Goal: Feedback & Contribution: Contribute content

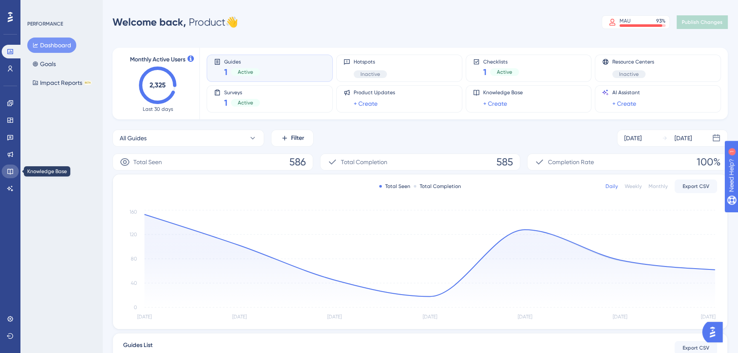
click at [11, 165] on link at bounding box center [10, 172] width 17 height 14
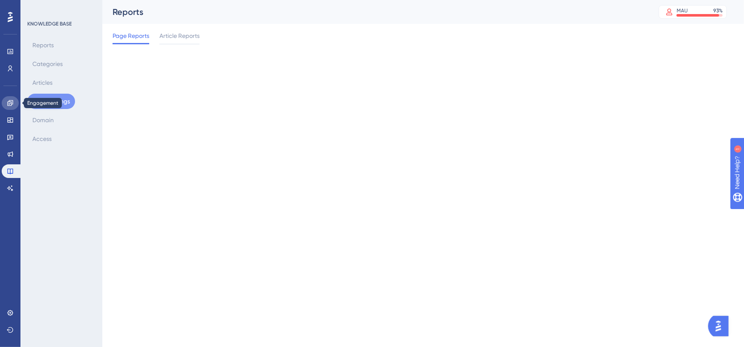
click at [9, 106] on icon at bounding box center [10, 103] width 6 height 6
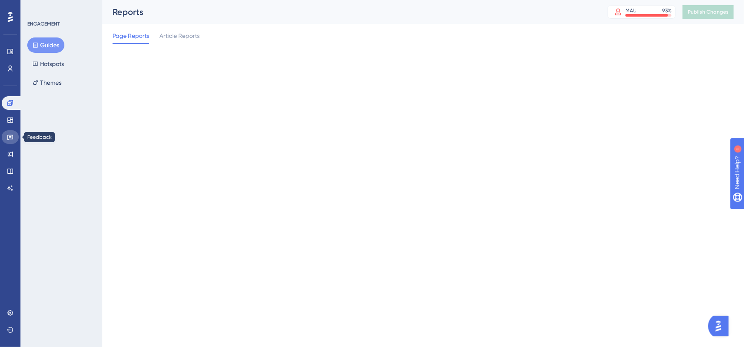
click at [10, 132] on link at bounding box center [10, 137] width 17 height 14
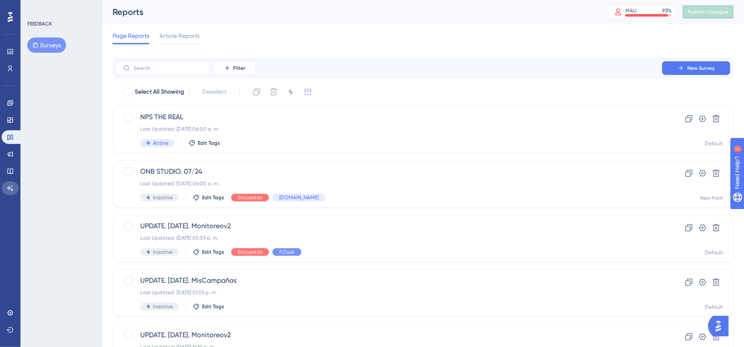
click at [9, 184] on link at bounding box center [10, 189] width 17 height 14
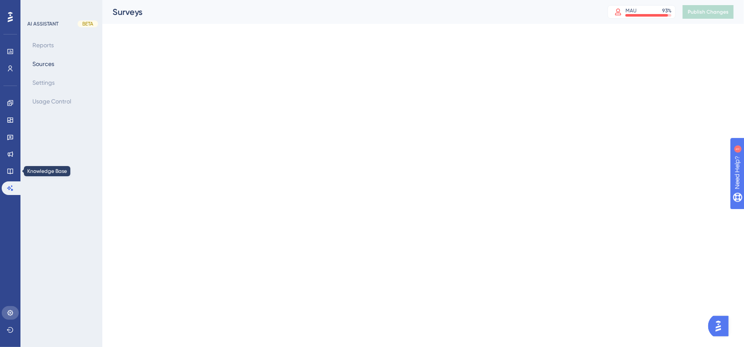
click at [13, 316] on icon at bounding box center [10, 313] width 7 height 7
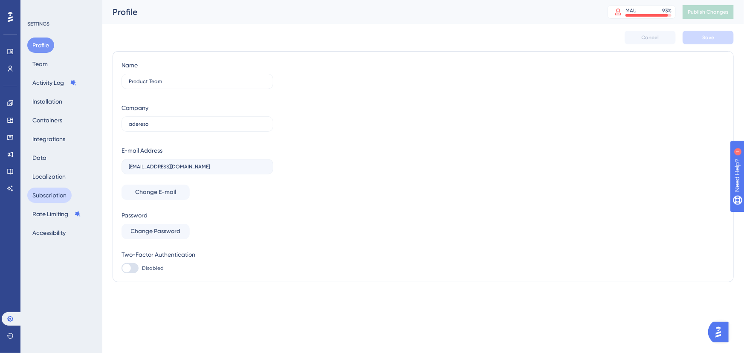
click at [57, 199] on button "Subscription" at bounding box center [49, 195] width 44 height 15
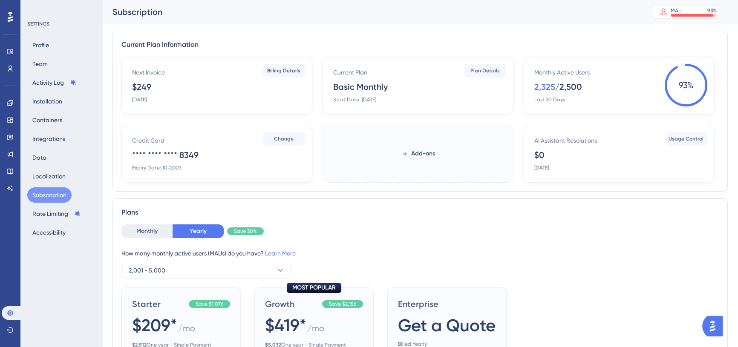
click at [430, 145] on label "Add-ons" at bounding box center [418, 154] width 191 height 58
click at [430, 146] on button "Add-ons" at bounding box center [418, 153] width 61 height 15
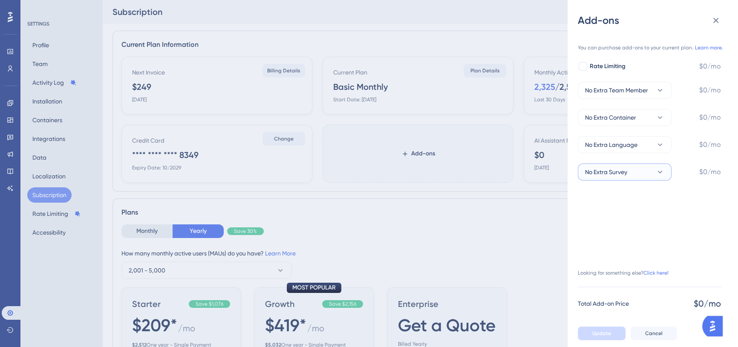
click at [653, 166] on button "No Extra Survey" at bounding box center [625, 172] width 94 height 17
click at [615, 211] on span "+1 Survey" at bounding box center [602, 215] width 25 height 10
click at [583, 68] on div at bounding box center [583, 66] width 9 height 9
click at [583, 65] on icon at bounding box center [582, 66] width 5 height 7
checkbox input "false"
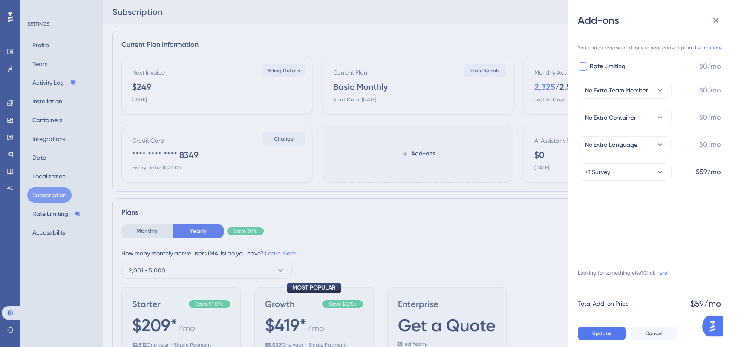
click at [415, 226] on div "Add-ons You can purchase add-ons to your current plan. Learn more. Rate Limitin…" at bounding box center [369, 173] width 738 height 347
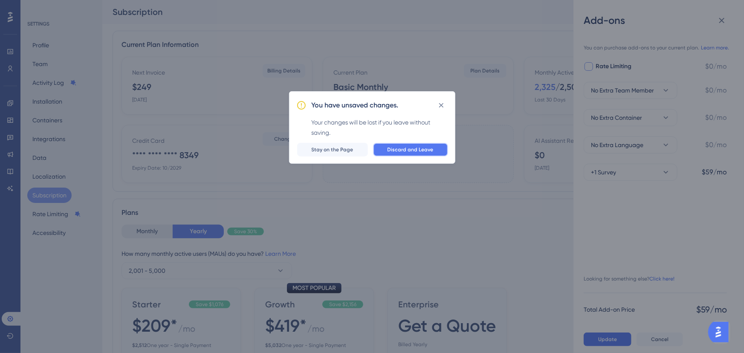
click at [418, 149] on span "Discard and Leave" at bounding box center [410, 149] width 46 height 7
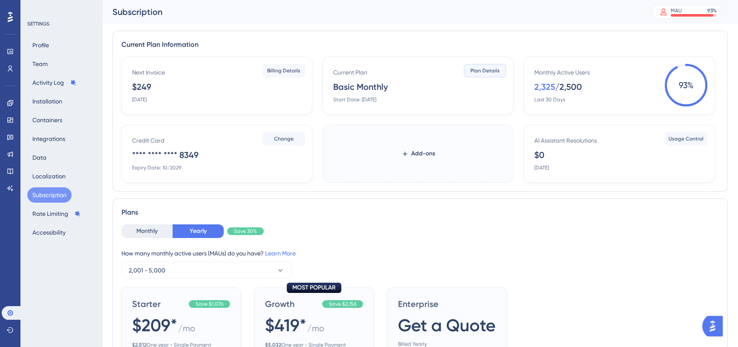
click at [478, 75] on button "Plan Details" at bounding box center [485, 71] width 43 height 14
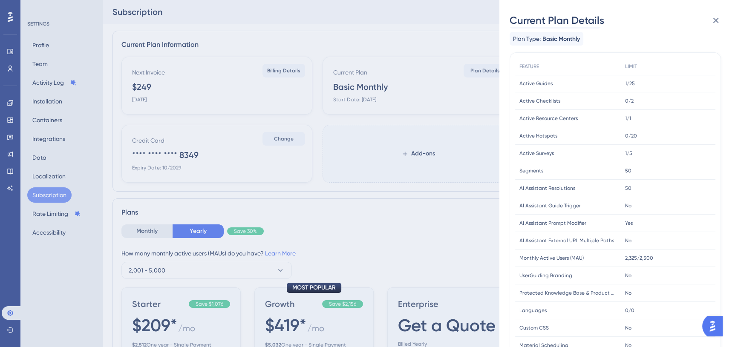
scroll to position [3, 0]
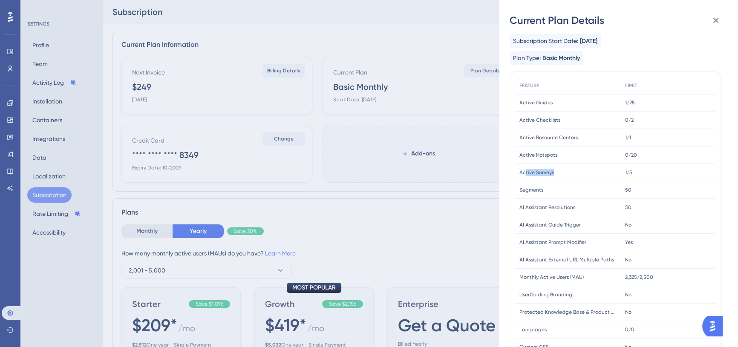
drag, startPoint x: 614, startPoint y: 173, endPoint x: 525, endPoint y: 171, distance: 89.5
click at [0, 0] on div "Active Surveys Active Surveys 1/5 1/5" at bounding box center [0, 0] width 0 height 0
click at [532, 174] on span "Active Surveys" at bounding box center [537, 172] width 35 height 7
click at [30, 73] on div "Current Plan Details Subscription Start Date: [DATE] Plan Type: Basic Monthly F…" at bounding box center [369, 173] width 738 height 347
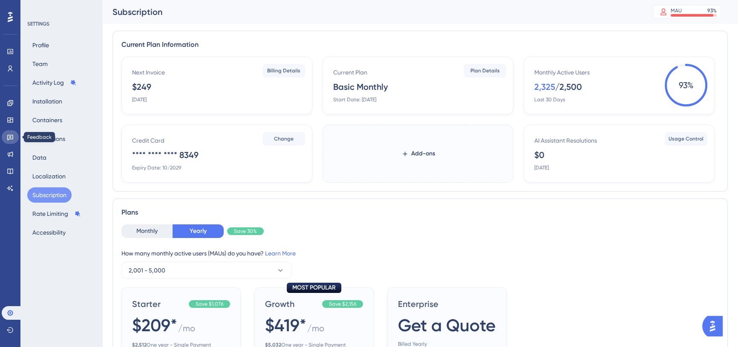
click at [9, 130] on link at bounding box center [10, 137] width 17 height 14
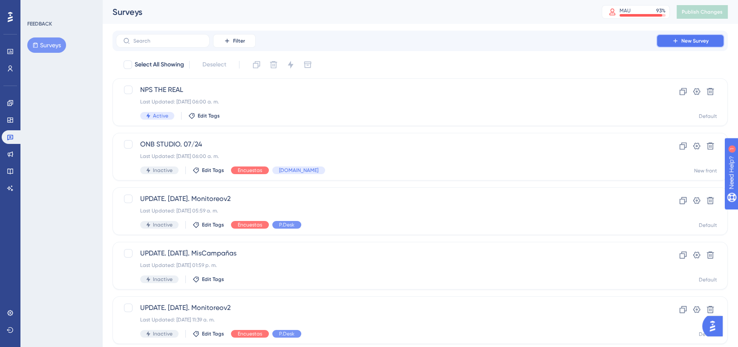
click at [679, 42] on button "New Survey" at bounding box center [690, 41] width 68 height 14
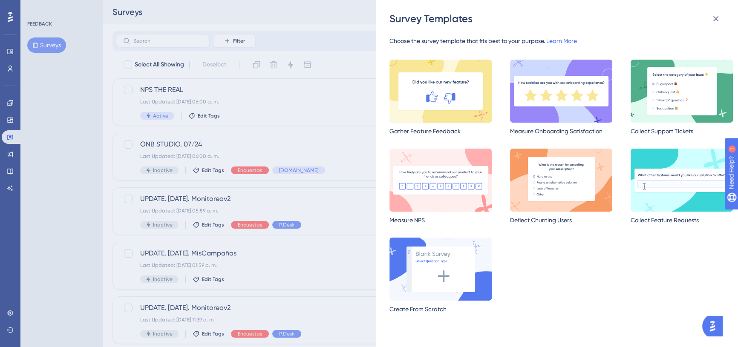
click at [454, 94] on img at bounding box center [441, 91] width 102 height 63
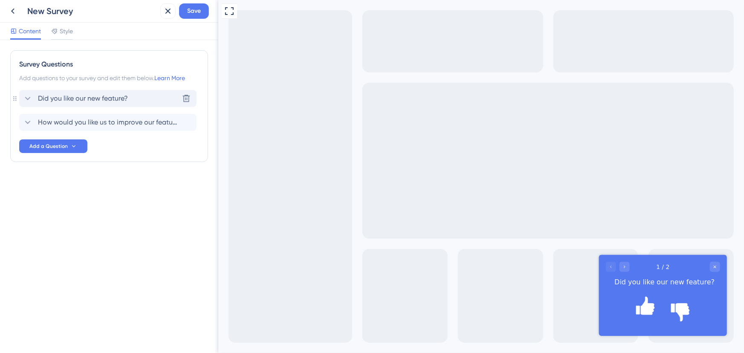
click at [64, 99] on span "Did you like our new feature?" at bounding box center [83, 98] width 90 height 10
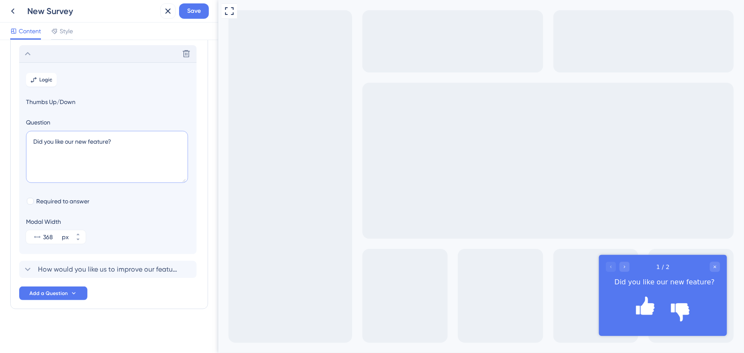
click at [119, 147] on textarea "Did you like our new feature?" at bounding box center [107, 157] width 162 height 52
click at [77, 139] on textarea "Did you like our new feature?" at bounding box center [107, 157] width 162 height 52
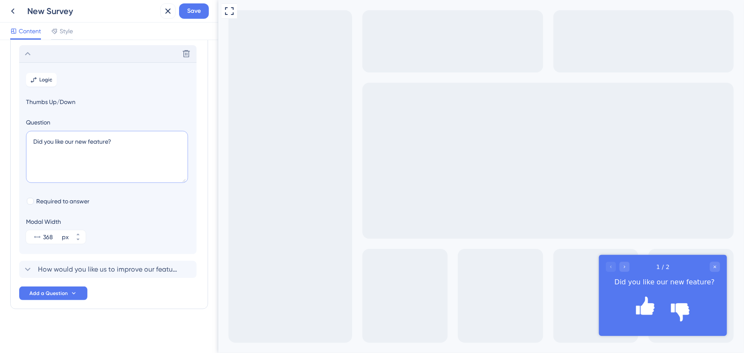
click at [77, 139] on textarea "Did you like our new feature?" at bounding box center [107, 157] width 162 height 52
click at [99, 149] on textarea "Did you like our new feature?" at bounding box center [107, 157] width 162 height 52
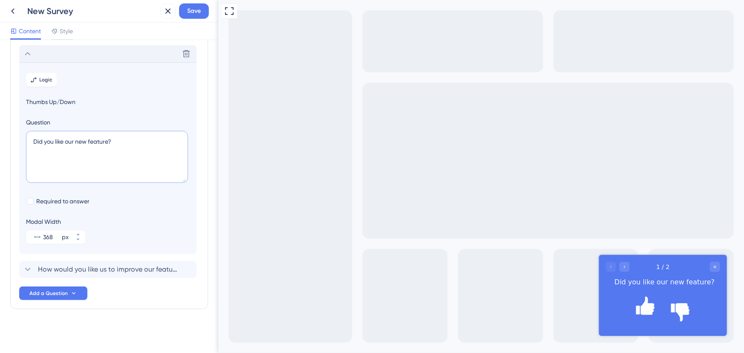
paste textarea "¿Con qué frecuencia utilizas la sección de exportaciones"
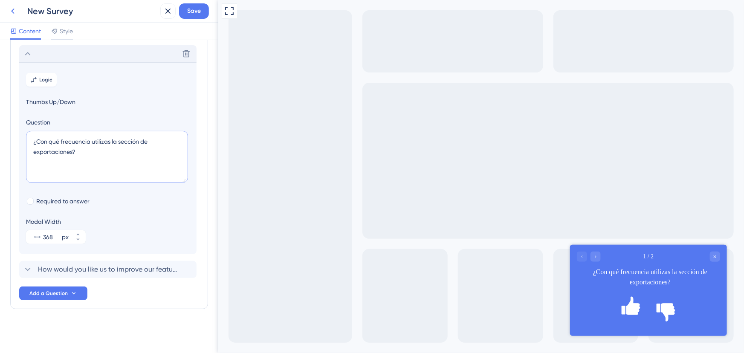
type textarea "¿Con qué frecuencia utilizas la sección de exportaciones?"
click at [17, 13] on icon at bounding box center [13, 11] width 10 height 10
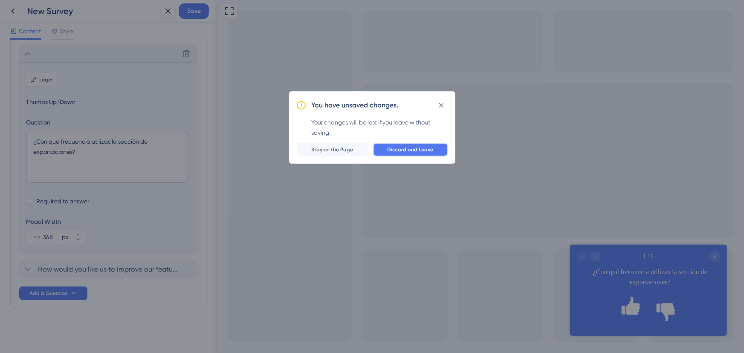
click at [401, 148] on span "Discard and Leave" at bounding box center [410, 149] width 46 height 7
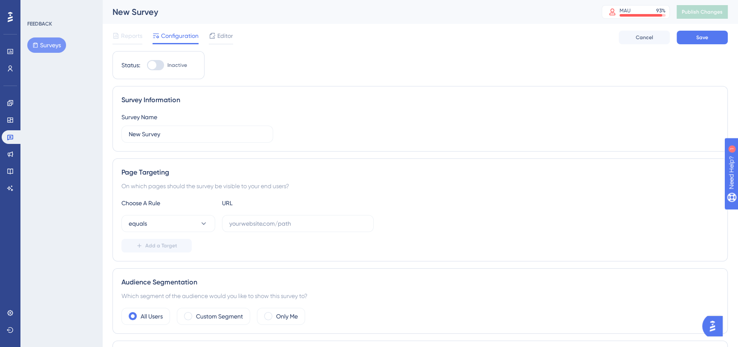
click at [46, 45] on button "Surveys" at bounding box center [46, 45] width 39 height 15
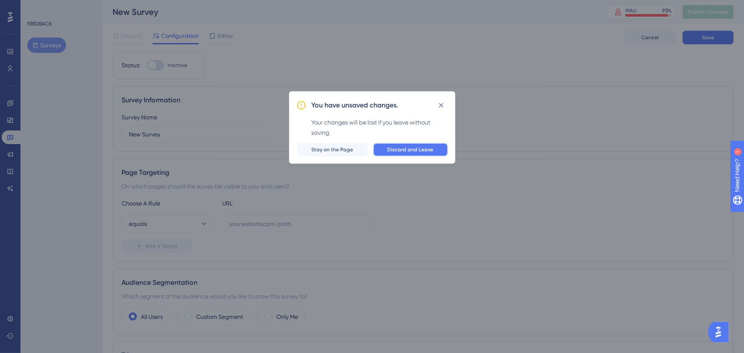
click at [409, 145] on button "Discard and Leave" at bounding box center [410, 150] width 75 height 14
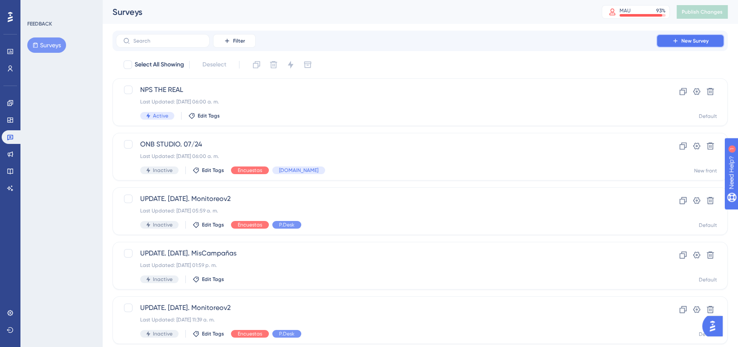
click at [674, 44] on button "New Survey" at bounding box center [690, 41] width 68 height 14
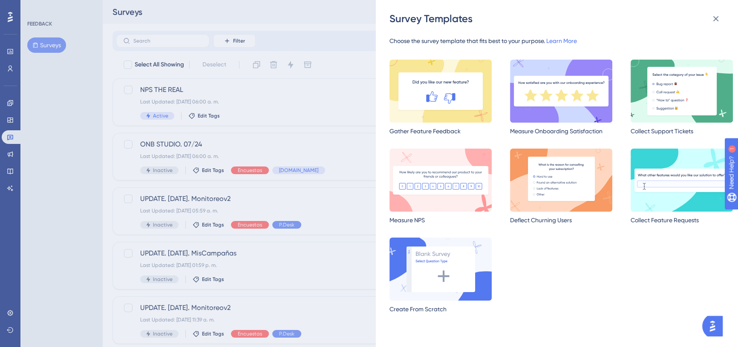
click at [530, 170] on img at bounding box center [561, 180] width 102 height 63
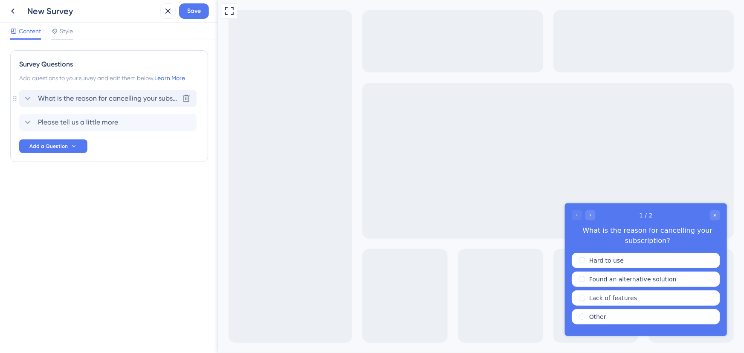
click at [100, 101] on span "What is the reason for cancelling your subscription?" at bounding box center [108, 98] width 141 height 10
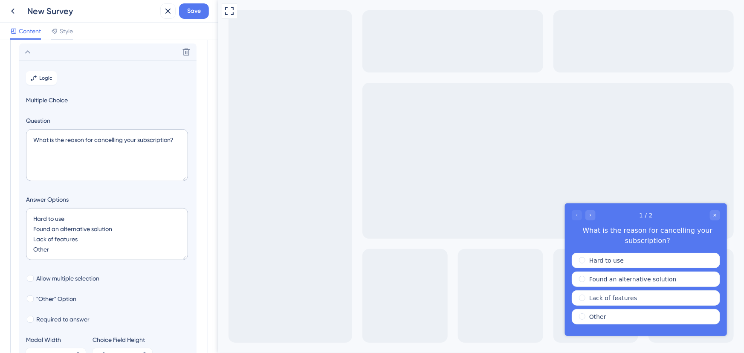
scroll to position [50, 0]
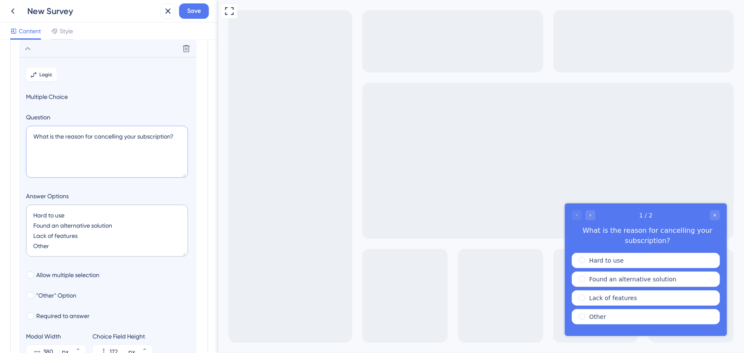
click at [83, 136] on textarea "What is the reason for cancelling your subscription?" at bounding box center [107, 152] width 162 height 52
paste textarea "¿Con qué frecuencia utilizas la sección de exportaciones"
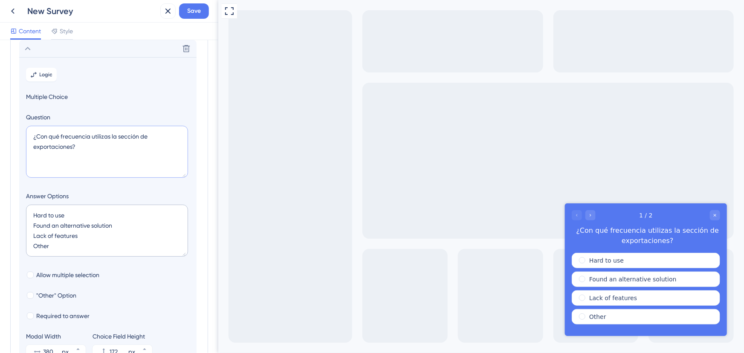
type textarea "¿Con qué frecuencia utilizas la sección de exportaciones?"
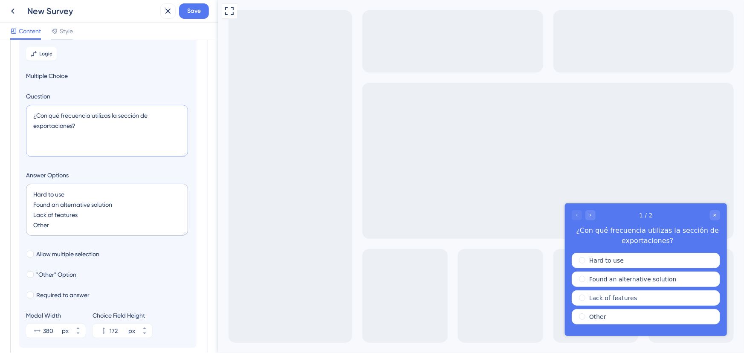
scroll to position [89, 0]
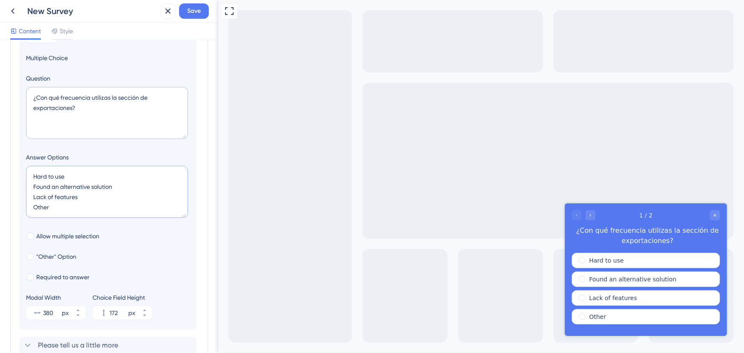
click at [49, 179] on textarea "Hard to use Found an alternative solution Lack of features Other" at bounding box center [107, 192] width 162 height 52
drag, startPoint x: 72, startPoint y: 177, endPoint x: 0, endPoint y: 179, distance: 71.6
click at [0, 179] on div "Survey Questions Add questions to your survey and edit them below. Learn More D…" at bounding box center [109, 196] width 218 height 313
click at [75, 185] on textarea "A diario Found an alternative solution Lack of features Other" at bounding box center [107, 192] width 162 height 52
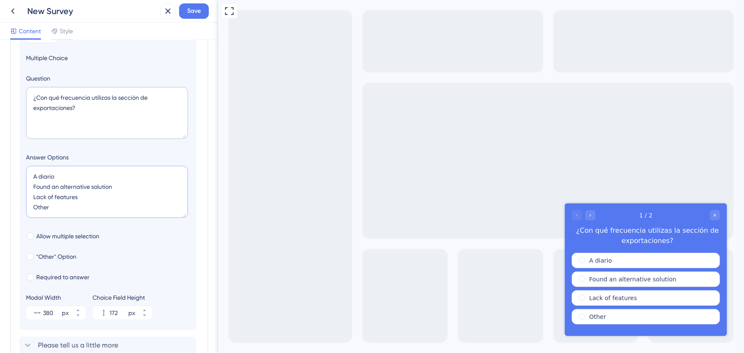
click at [75, 185] on textarea "A diario Found an alternative solution Lack of features Other" at bounding box center [107, 192] width 162 height 52
type textarea "A diario VLack of features Other"
type input "128"
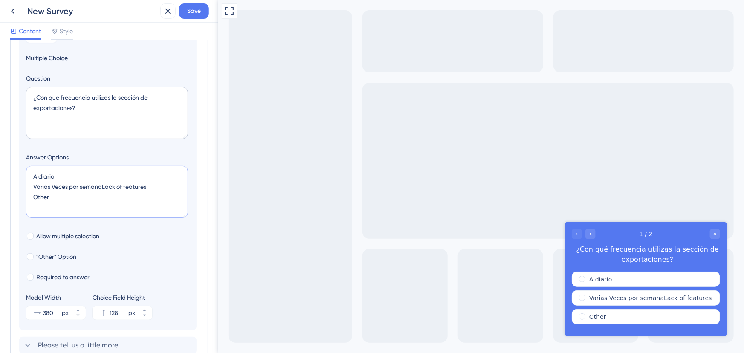
type textarea "A diario Varias Veces por semana Lack of features Other"
type input "172"
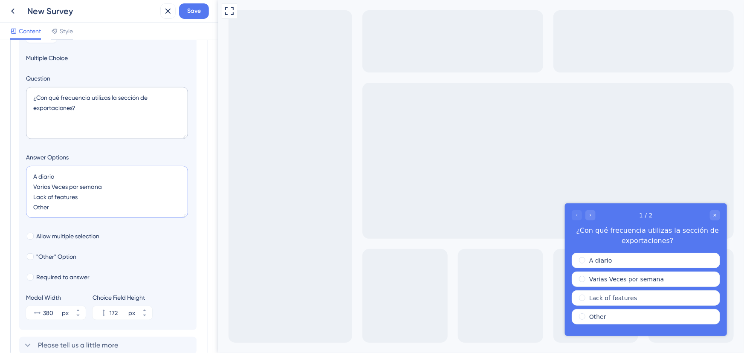
click at [63, 191] on textarea "A diario Varias Veces por semana Lack of features Other" at bounding box center [107, 192] width 162 height 52
click at [62, 195] on textarea "A diario Varias Veces por semana Lack of features Other" at bounding box center [107, 192] width 162 height 52
type textarea "A diario Varias Veces por semana UOther"
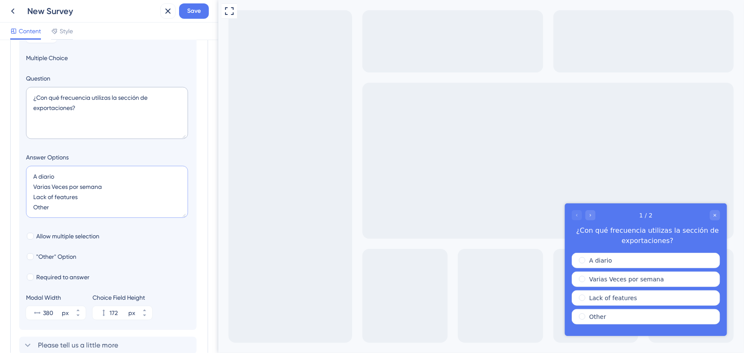
type input "128"
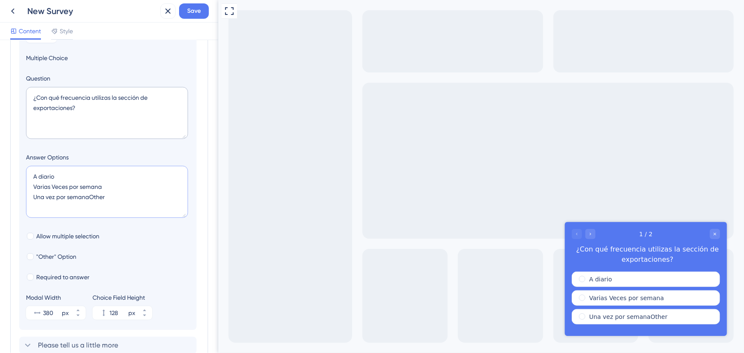
click at [55, 184] on textarea "A diario Varias Veces por semana Una vez por semanaOther" at bounding box center [107, 192] width 162 height 52
click at [89, 196] on textarea "A diario Varias veces por semana Una vez por semanaOther" at bounding box center [107, 192] width 162 height 52
type textarea "A diario Varias veces por semana Una vez por semana Other"
type input "172"
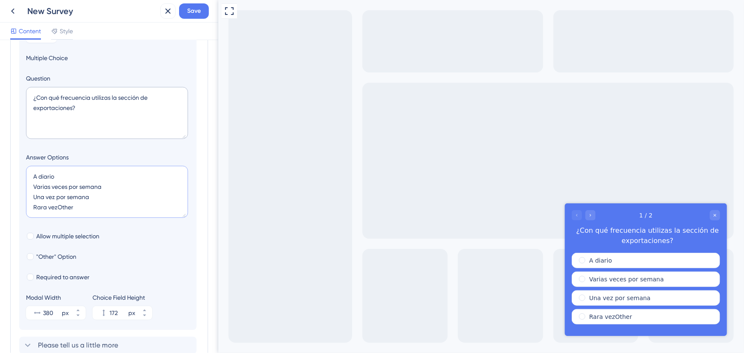
type textarea "A diario Varias veces por semana Una vez por semana Rara vez Other"
type input "216"
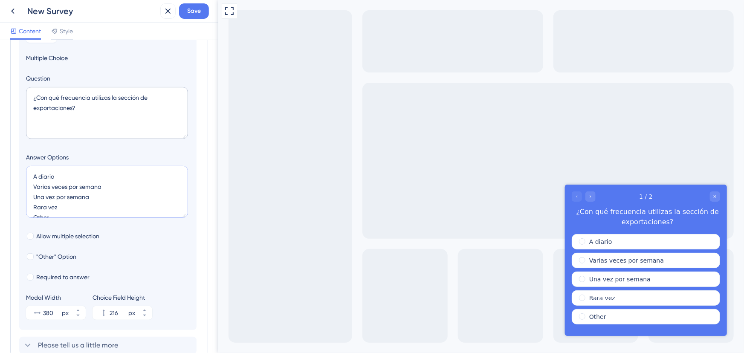
scroll to position [3, 0]
type textarea "A diario Varias veces por semana Una vez por semana Rara vez Es mi primera vez"
click at [74, 274] on span "Required to answer" at bounding box center [62, 277] width 53 height 10
checkbox input "true"
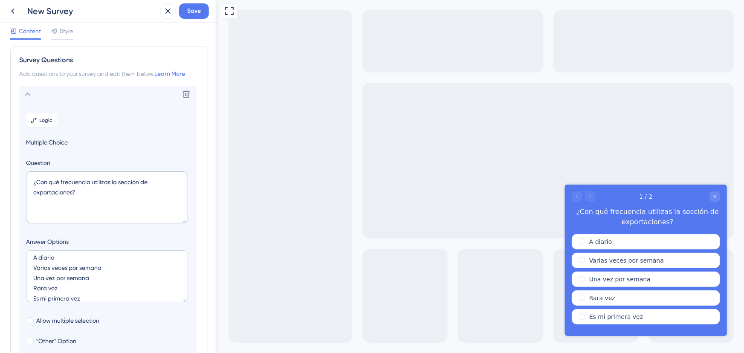
scroll to position [0, 0]
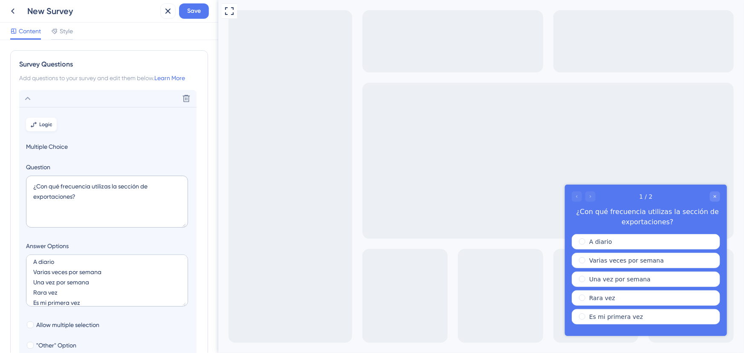
click at [42, 124] on span "Logic" at bounding box center [46, 124] width 13 height 7
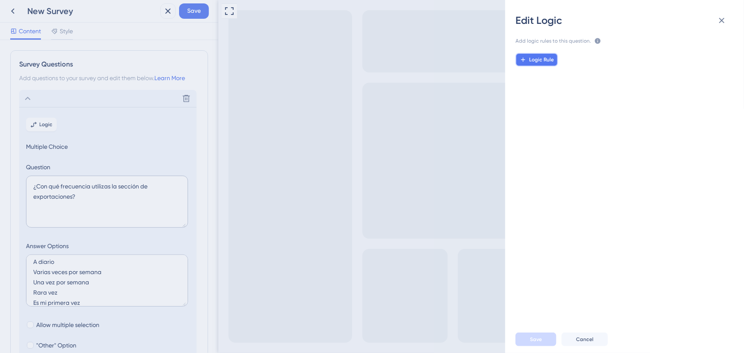
click at [550, 61] on span "Logic Rule" at bounding box center [541, 59] width 25 height 7
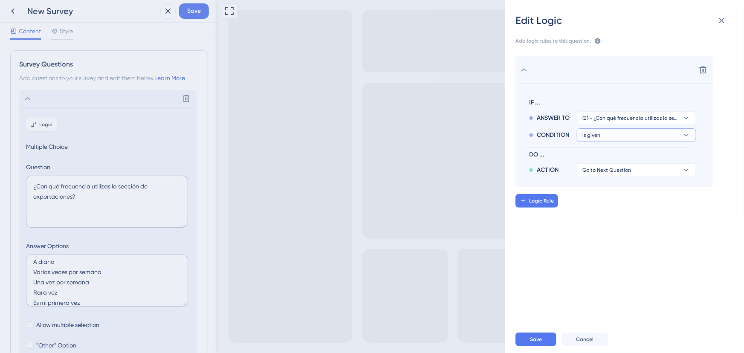
click at [621, 125] on button "is given" at bounding box center [636, 118] width 119 height 14
click at [603, 164] on span "is given" at bounding box center [596, 159] width 20 height 10
click at [614, 125] on button "is given" at bounding box center [636, 118] width 119 height 14
click at [608, 189] on div "has has" at bounding box center [636, 193] width 101 height 17
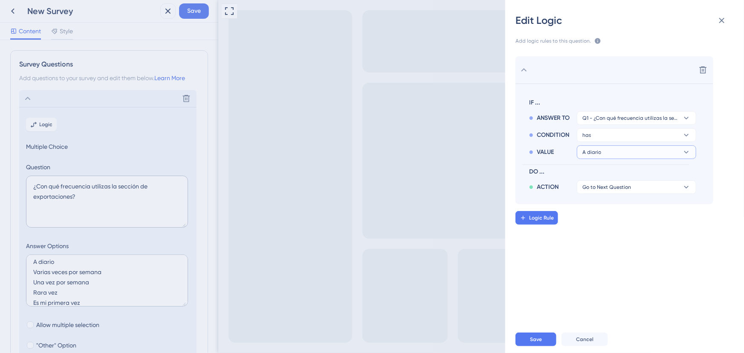
click at [609, 125] on button "A diario" at bounding box center [636, 118] width 119 height 14
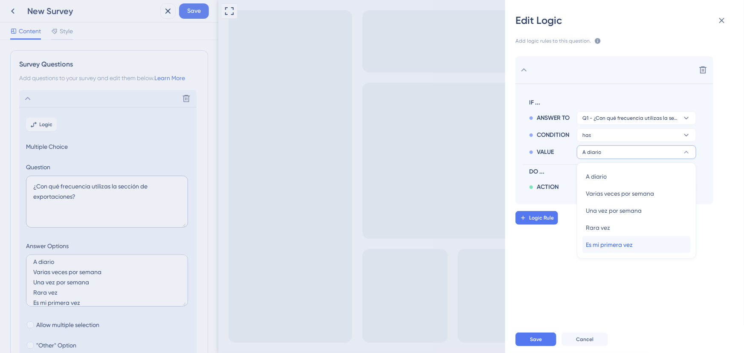
click at [617, 240] on span "Es mi primera vez" at bounding box center [609, 245] width 47 height 10
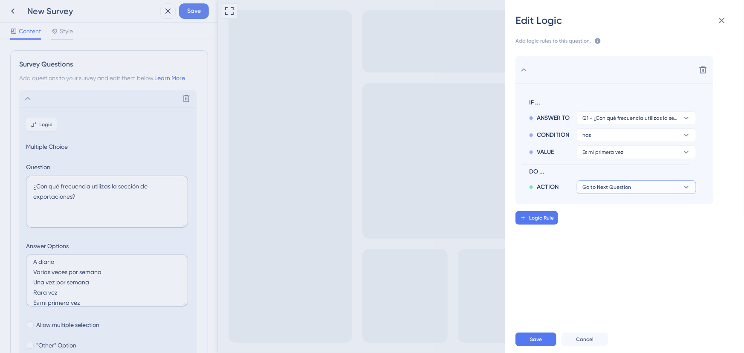
click at [605, 191] on button "Go to Next Question" at bounding box center [636, 187] width 119 height 14
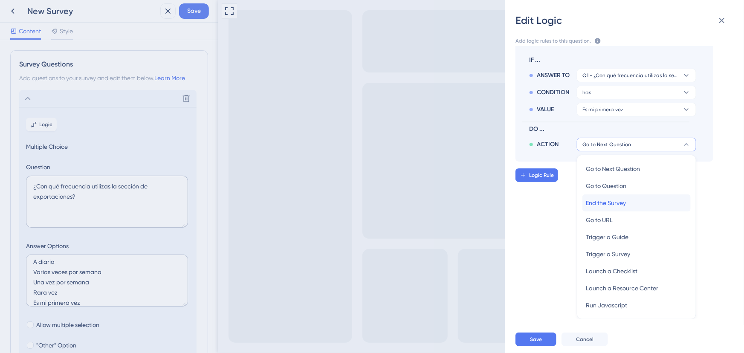
click at [616, 203] on span "End the Survey" at bounding box center [606, 203] width 40 height 10
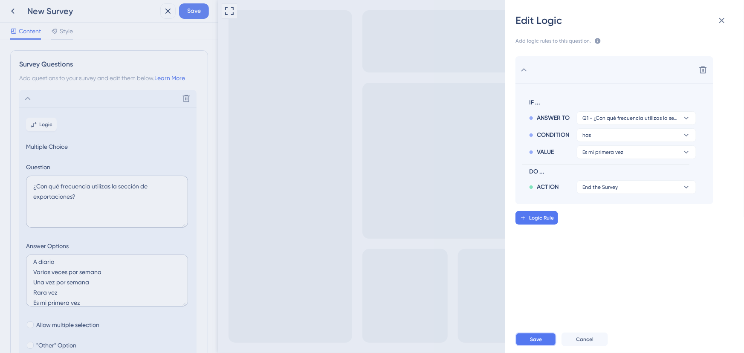
drag, startPoint x: 539, startPoint y: 338, endPoint x: 320, endPoint y: 337, distance: 218.2
click at [539, 338] on span "Save" at bounding box center [536, 339] width 12 height 7
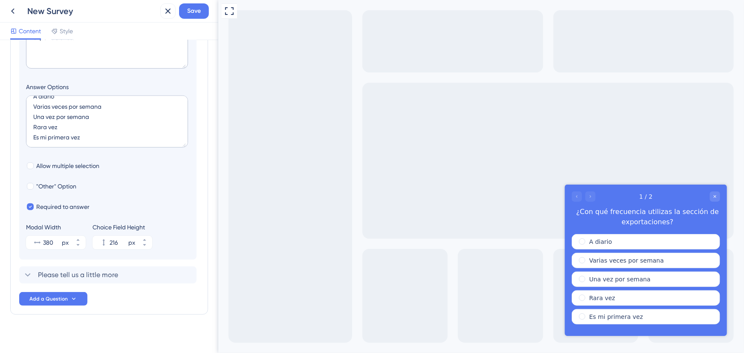
scroll to position [165, 0]
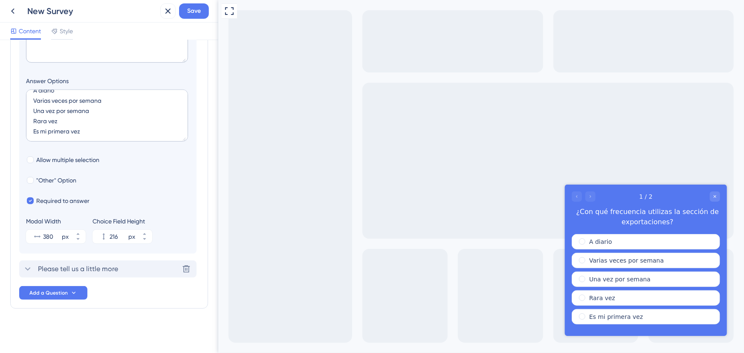
click at [81, 268] on span "Please tell us a little more" at bounding box center [78, 269] width 80 height 10
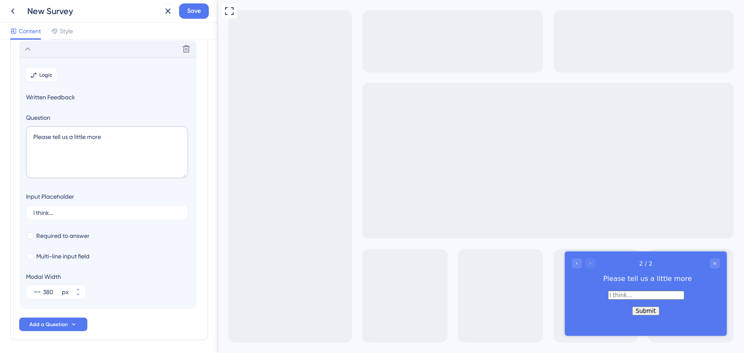
scroll to position [35, 0]
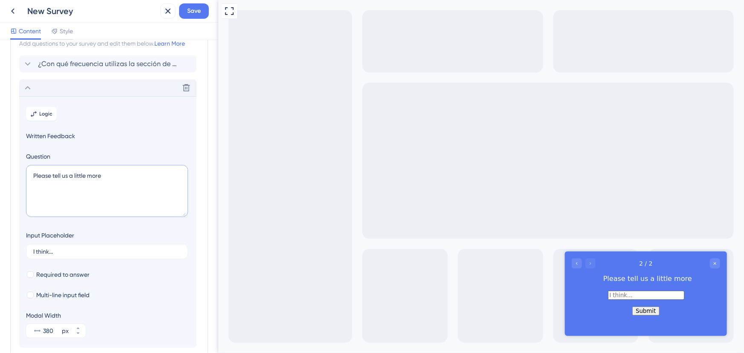
click at [84, 173] on textarea "Please tell us a little more" at bounding box center [107, 191] width 162 height 52
paste textarea "2. ¿Qué tan fácil te resulta encontrar el reporte que necesitas?"
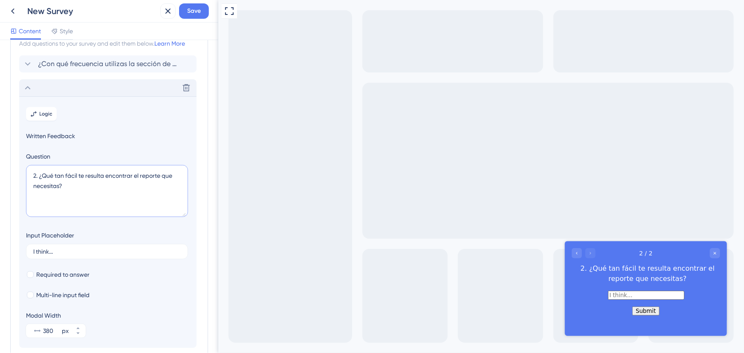
drag, startPoint x: 39, startPoint y: 174, endPoint x: 3, endPoint y: 176, distance: 35.8
click at [3, 176] on div "Survey Questions Add questions to your survey and edit them below. Learn More ¿…" at bounding box center [109, 196] width 218 height 313
type textarea "¿Qué tan fácil te resulta encontrar el reporte que necesitas?"
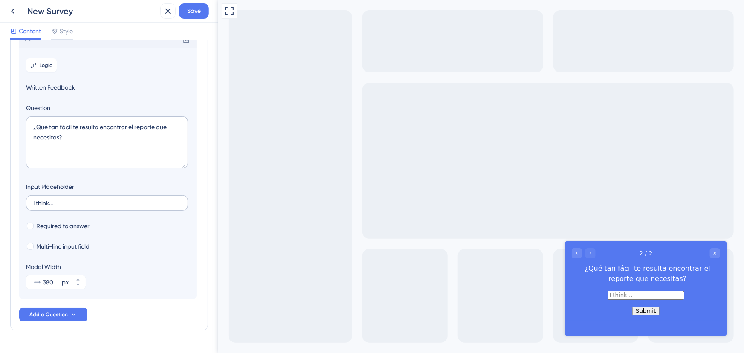
scroll to position [66, 0]
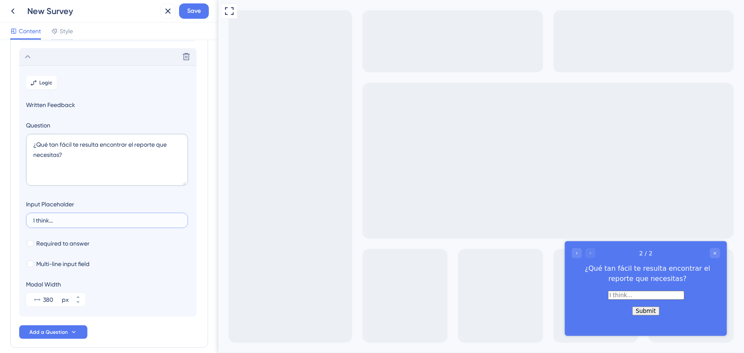
click at [68, 219] on input "I think..." at bounding box center [106, 220] width 147 height 6
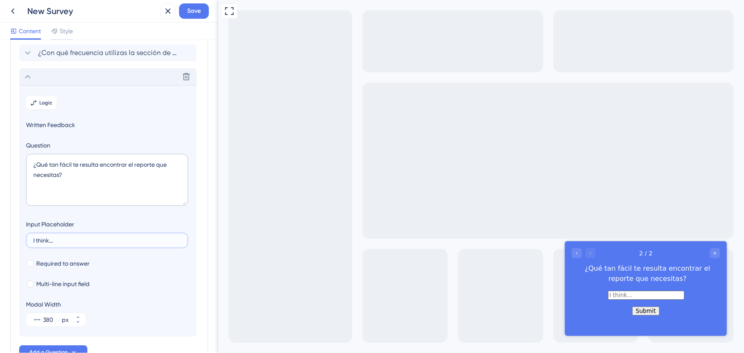
scroll to position [27, 0]
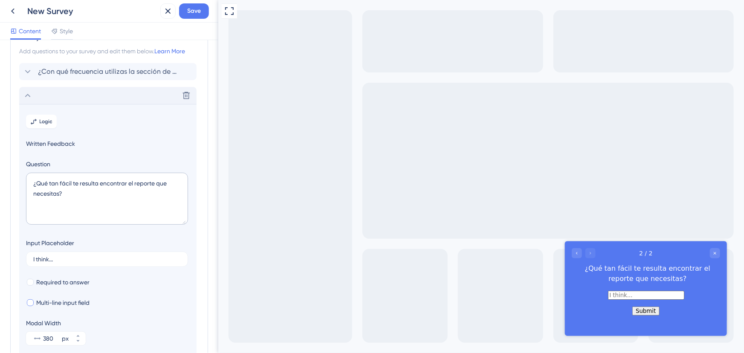
click at [70, 302] on span "Multi-line input field" at bounding box center [62, 302] width 53 height 10
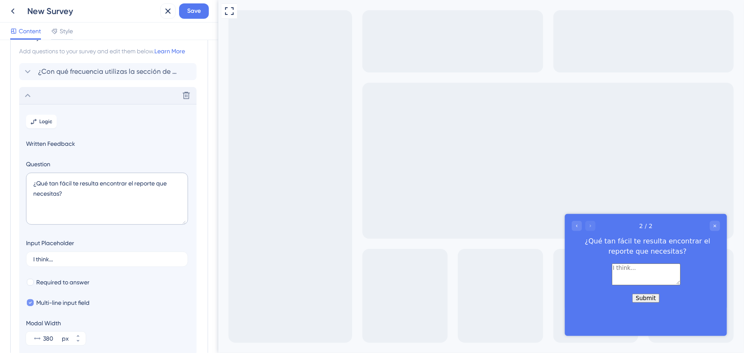
click at [70, 302] on span "Multi-line input field" at bounding box center [62, 302] width 53 height 10
checkbox input "false"
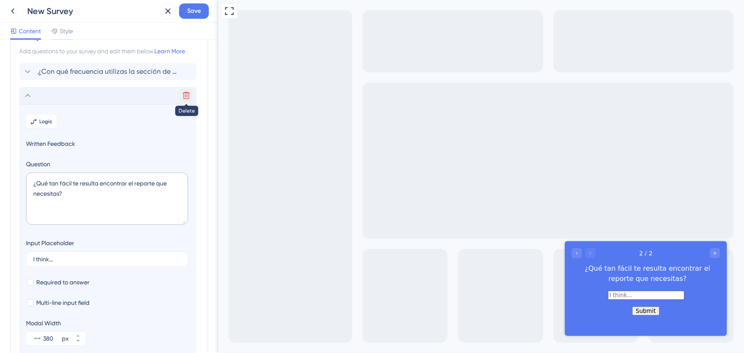
click at [189, 99] on button at bounding box center [186, 96] width 14 height 14
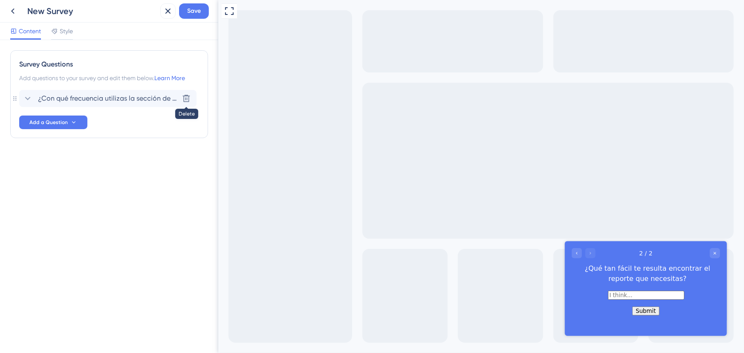
scroll to position [0, 0]
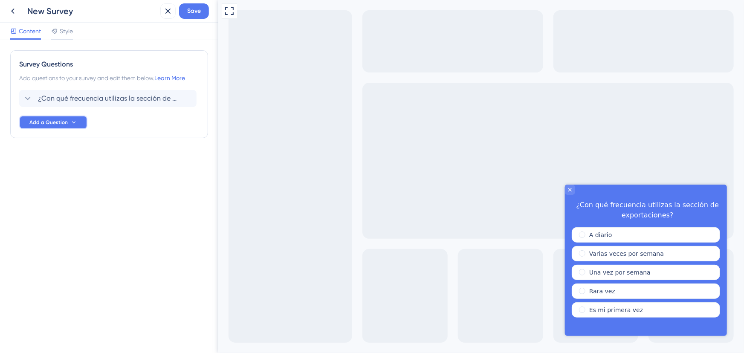
click at [72, 119] on icon at bounding box center [73, 122] width 7 height 7
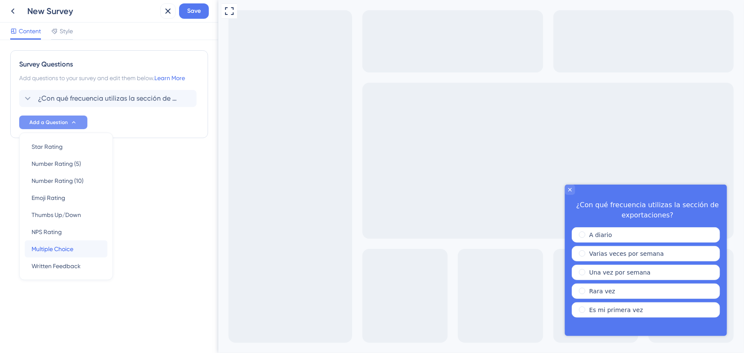
click at [68, 242] on div "Multiple Choice Multiple Choice" at bounding box center [66, 248] width 69 height 17
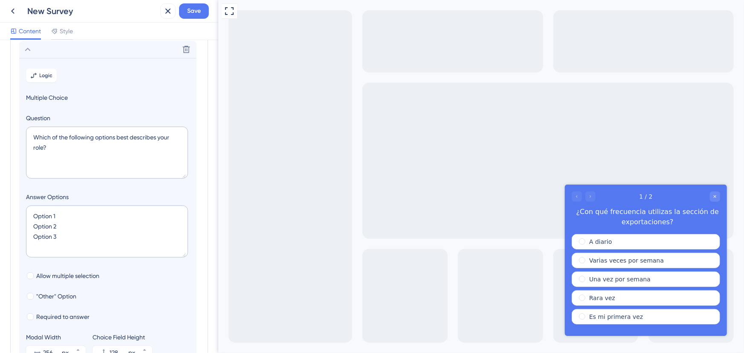
scroll to position [73, 0]
drag, startPoint x: 44, startPoint y: 145, endPoint x: 14, endPoint y: 130, distance: 34.3
click at [14, 130] on div "Survey Questions Add questions to your survey and edit them below. Learn More ¿…" at bounding box center [109, 188] width 198 height 423
paste textarea "2. ¿Qué tan fácil te resulta encontrar el reporte que necesitas"
drag, startPoint x: 41, startPoint y: 136, endPoint x: 20, endPoint y: 136, distance: 20.9
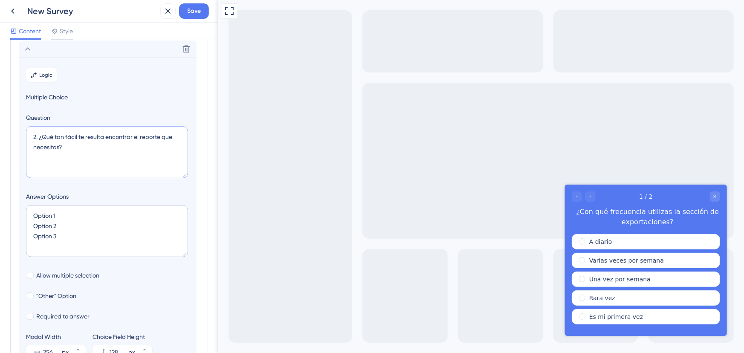
click at [20, 136] on section "Logic Multiple Choice Question 2. ¿Qué tan fácil te resulta encontrar el report…" at bounding box center [107, 214] width 177 height 312
type textarea "¿Qué tan fácil te resulta encontrar el reporte que necesitas?"
drag, startPoint x: 66, startPoint y: 239, endPoint x: 13, endPoint y: 200, distance: 65.2
click at [13, 200] on div "Survey Questions Add questions to your survey and edit them below. Learn More ¿…" at bounding box center [109, 188] width 198 height 423
type textarea "M"
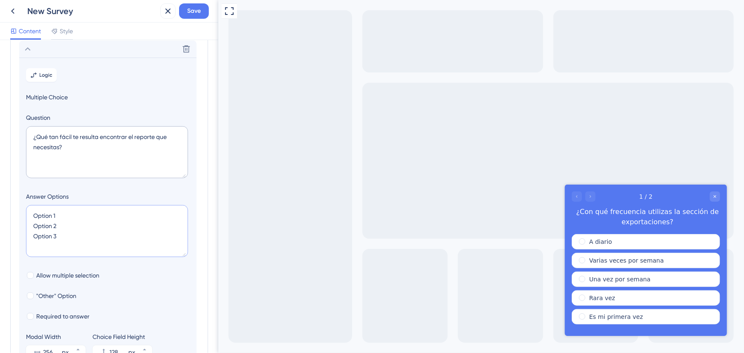
type input "40"
type textarea "Muy dificil D"
type input "84"
type textarea "Muy difícil Difícil N"
type input "128"
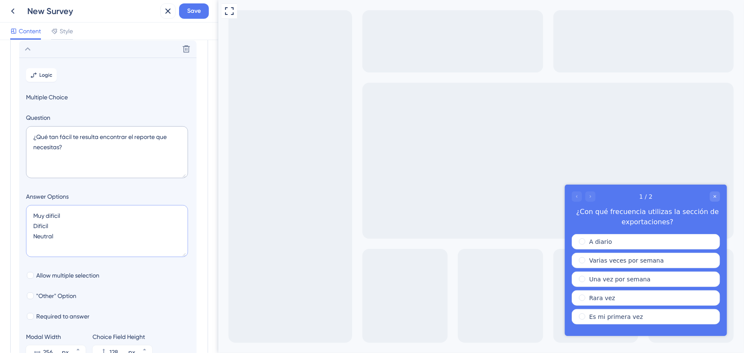
type textarea "Muy difícil Difícil Neutral F"
type input "172"
type textarea "Muy difícil Difícil Neutral Fácil M"
type input "216"
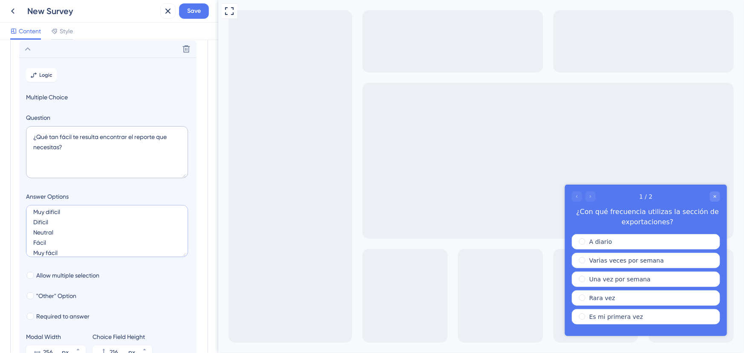
type textarea "Muy difícil Difícil Neutral Fácil Muy fácil"
click at [163, 276] on div "Allow multiple selection" at bounding box center [108, 275] width 164 height 10
click at [590, 197] on div at bounding box center [583, 196] width 24 height 10
click at [589, 190] on div "1 / 2 ¿Con qué frecuencia utilizas la sección de exportaciones?" at bounding box center [645, 208] width 162 height 49
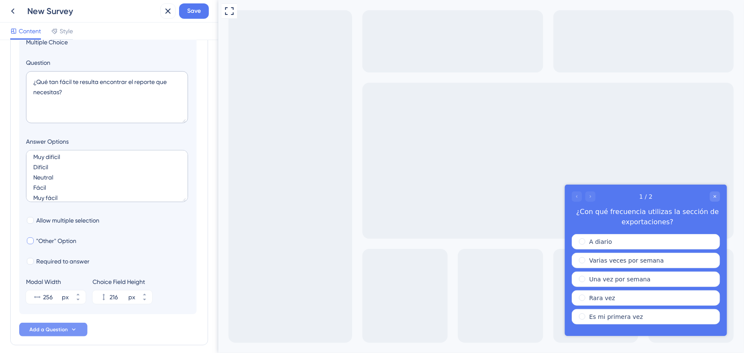
scroll to position [126, 0]
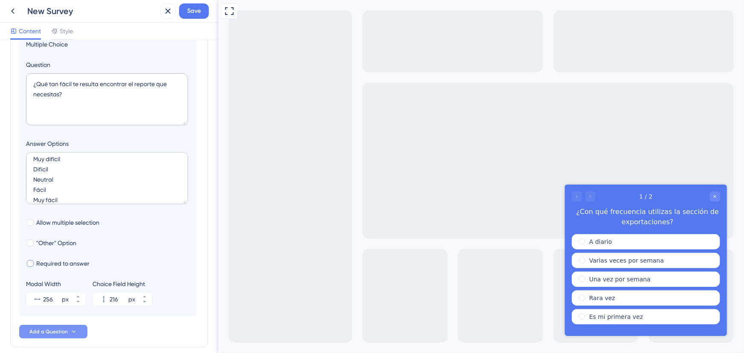
click at [64, 264] on span "Required to answer" at bounding box center [62, 263] width 53 height 10
checkbox input "true"
click at [72, 330] on icon at bounding box center [73, 331] width 7 height 7
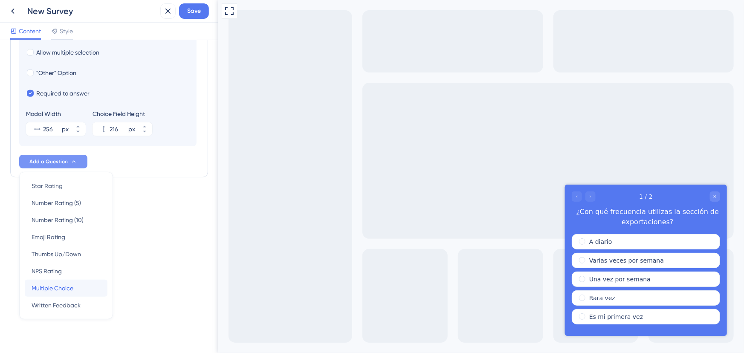
click at [71, 282] on div "Multiple Choice Multiple Choice" at bounding box center [66, 288] width 69 height 17
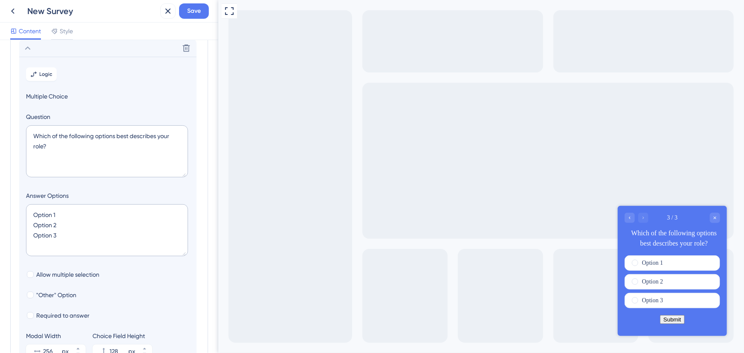
scroll to position [98, 0]
click at [632, 219] on div "Go to Question 2" at bounding box center [629, 217] width 10 height 10
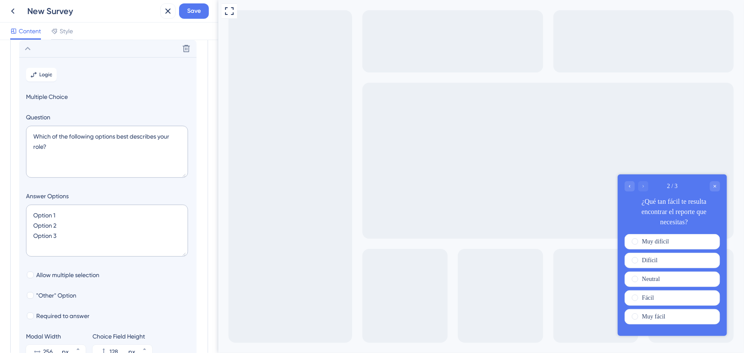
click at [642, 185] on div at bounding box center [636, 186] width 24 height 10
click at [630, 188] on div "Go to Question 1" at bounding box center [629, 186] width 10 height 10
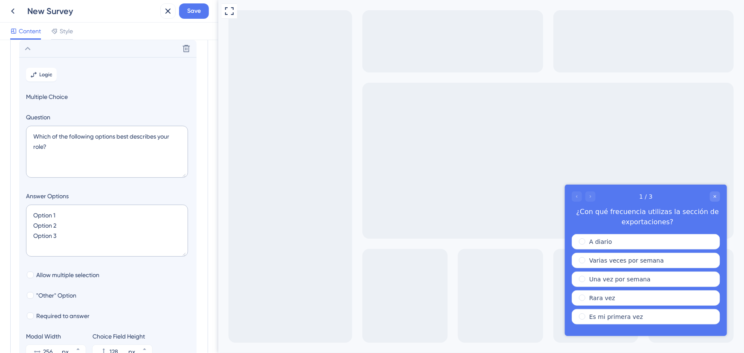
click at [590, 198] on div at bounding box center [583, 196] width 24 height 10
click at [79, 150] on textarea "Which of the following options best describes your role?" at bounding box center [107, 152] width 162 height 52
drag, startPoint x: 54, startPoint y: 145, endPoint x: 29, endPoint y: 136, distance: 27.0
click at [29, 136] on textarea "Which of the following options best describes your role?" at bounding box center [107, 152] width 162 height 52
drag, startPoint x: 63, startPoint y: 141, endPoint x: 64, endPoint y: 145, distance: 4.4
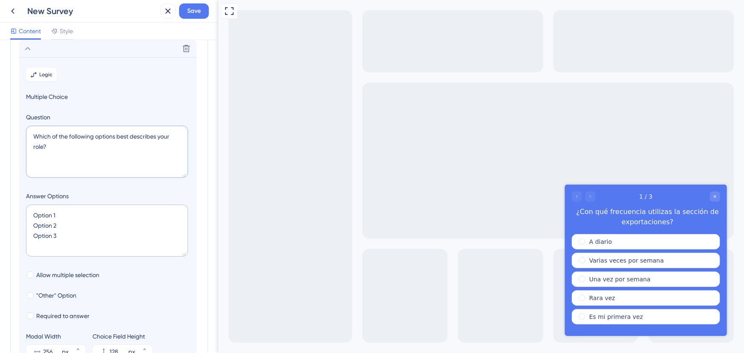
click at [63, 141] on textarea "Which of the following options best describes your role?" at bounding box center [107, 152] width 162 height 52
drag, startPoint x: 70, startPoint y: 152, endPoint x: 6, endPoint y: 129, distance: 68.1
click at [6, 129] on div "Survey Questions Add questions to your survey and edit them below. Learn More ¿…" at bounding box center [109, 196] width 218 height 313
paste textarea "¿Qué tipo de exportaciones realizas con mayor frecuencia"
type textarea "¿Qué tipo de exportaciones realizas con mayor frecuencia?"
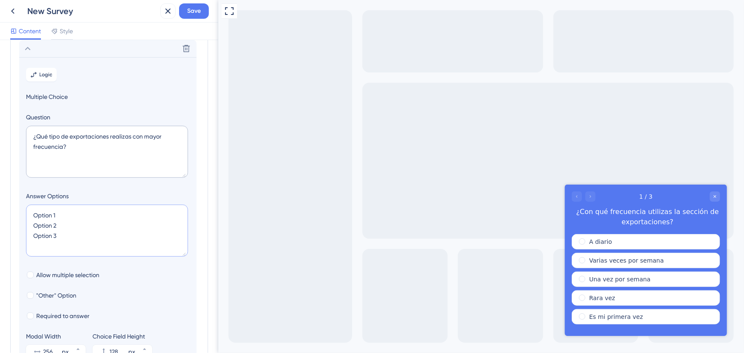
drag, startPoint x: 63, startPoint y: 216, endPoint x: 17, endPoint y: 214, distance: 46.1
click at [17, 214] on div "Survey Questions Add questions to your survey and edit them below. Learn More ¿…" at bounding box center [109, 176] width 198 height 447
click at [48, 226] on textarea "Tickets Option 2 Option 3" at bounding box center [107, 231] width 162 height 52
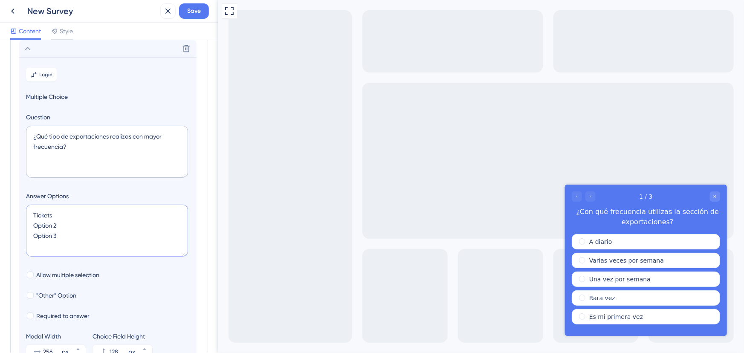
type textarea "Tickets MOption 3"
type input "84"
type textarea "Tickets Mensajes Option 3"
type input "128"
click at [40, 237] on textarea "Tickets Mensajes Option 3" at bounding box center [107, 231] width 162 height 52
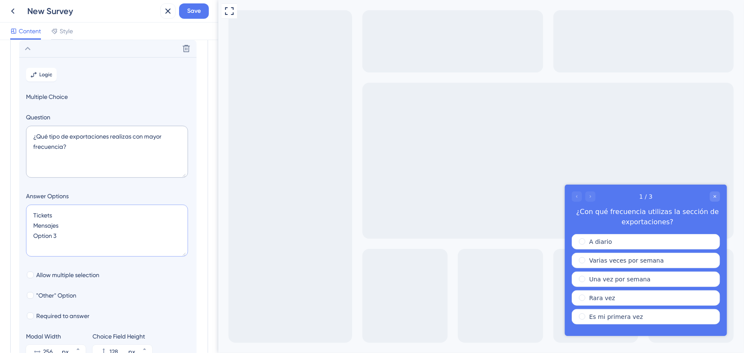
click at [40, 237] on textarea "Tickets Mensajes Option 3" at bounding box center [107, 231] width 162 height 52
type textarea "Tickets Mensajes Campañas C"
type input "172"
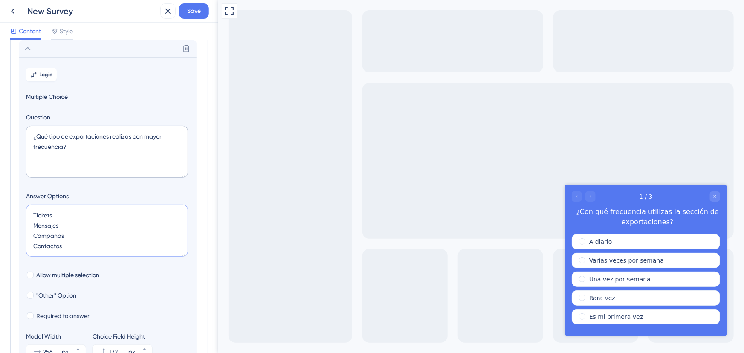
type textarea "Tickets Mensajes Campañas Contactos E"
type input "216"
type textarea "Tickets Mensajes Campañas Contactos Envío HSM"
click at [81, 274] on span "Allow multiple selection" at bounding box center [67, 275] width 63 height 10
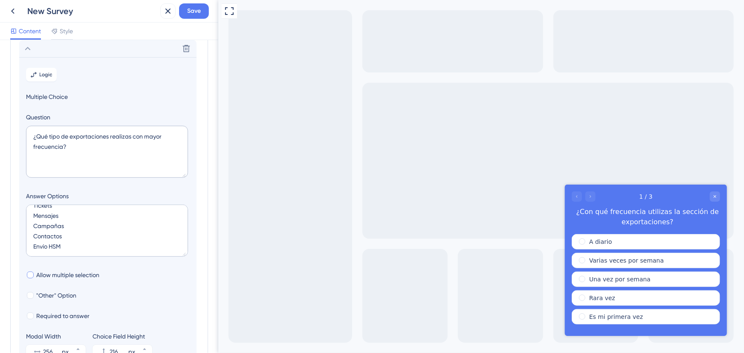
checkbox input "true"
click at [51, 293] on span ""Other" Option" at bounding box center [56, 295] width 40 height 10
checkbox input "true"
type input "268"
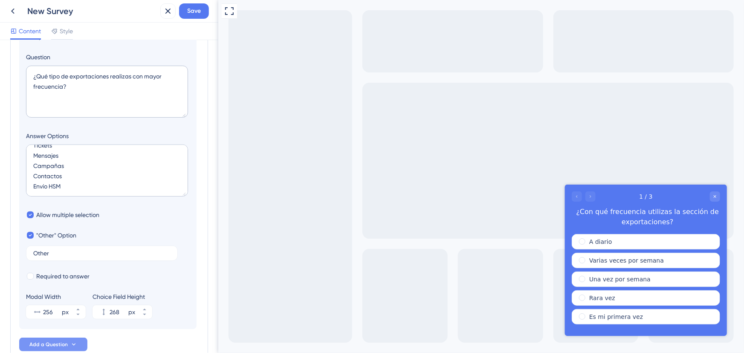
scroll to position [175, 0]
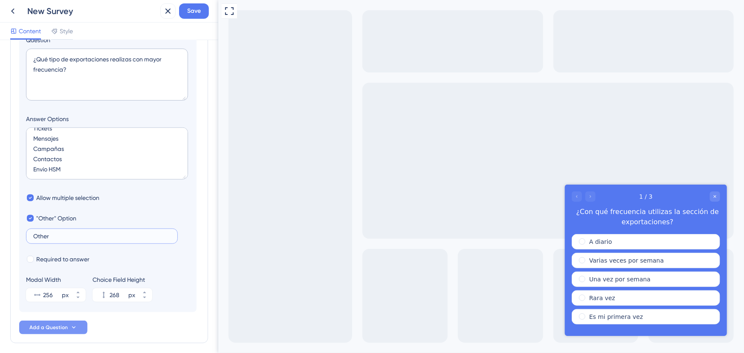
click at [66, 237] on input "Other" at bounding box center [101, 236] width 137 height 6
type input "Otro"
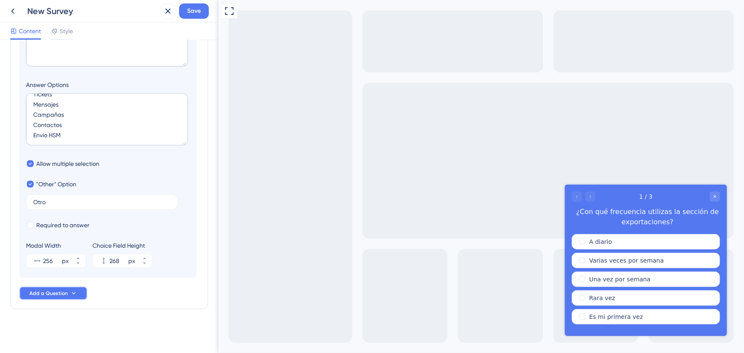
click at [78, 295] on button "Add a Question" at bounding box center [53, 293] width 68 height 14
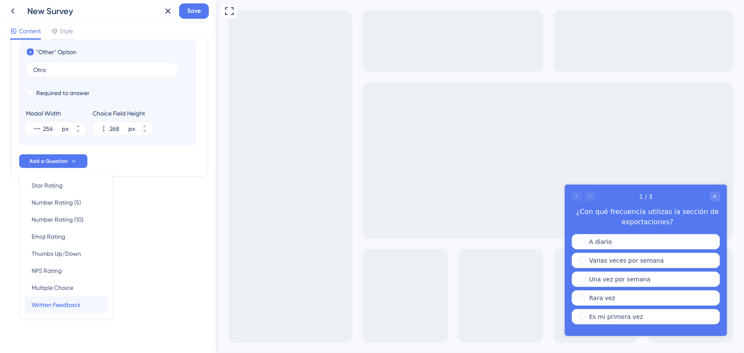
click at [77, 302] on span "Written Feedback" at bounding box center [56, 305] width 49 height 10
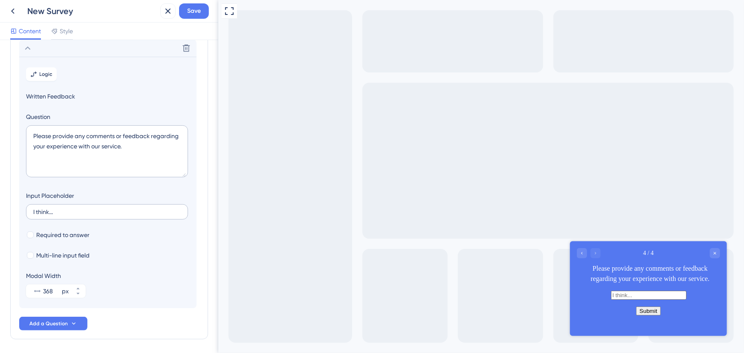
scroll to position [121, 0]
click at [102, 151] on textarea "Please provide any comments or feedback regarding your experience with our serv…" at bounding box center [107, 152] width 162 height 52
click at [106, 144] on textarea "Please provide any comments or feedback regarding your experience with our serv…" at bounding box center [107, 152] width 162 height 52
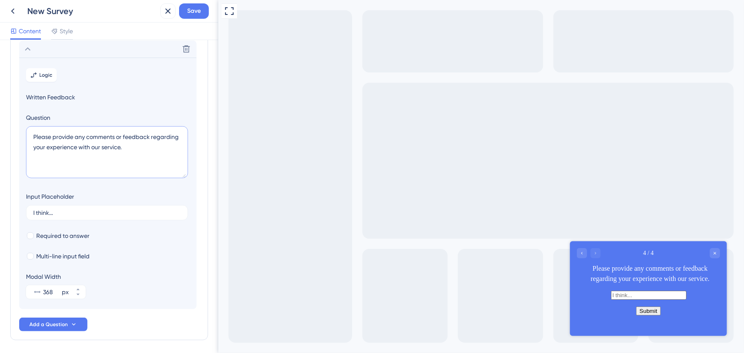
click at [106, 144] on textarea "Please provide any comments or feedback regarding your experience with our serv…" at bounding box center [107, 152] width 162 height 52
paste textarea "¿Hay algo que te gustaría mejorar o cambiar en esta sección?"
drag, startPoint x: 96, startPoint y: 152, endPoint x: 17, endPoint y: 128, distance: 82.8
click at [17, 128] on div "Survey Questions Add questions to your survey and edit them below. Learn More ¿…" at bounding box center [109, 134] width 198 height 411
paste textarea "Cómo podríamos hacer esta sección más útil o fácil de usar para ti? ¡Nos encant…"
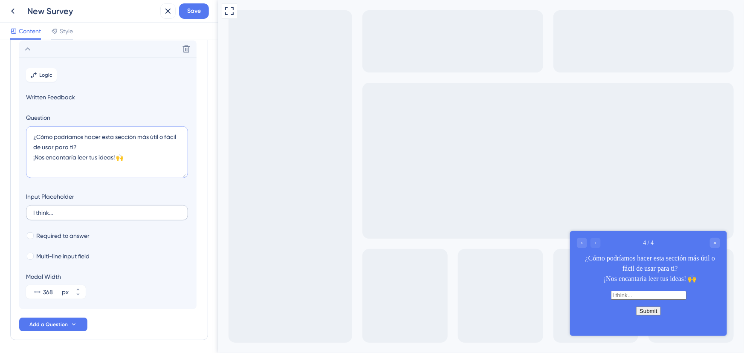
type textarea "¿Cómo podríamos hacer esta sección más útil o fácil de usar para ti? ¡Nos encan…"
drag, startPoint x: 62, startPoint y: 210, endPoint x: 0, endPoint y: 199, distance: 63.1
click at [0, 199] on div "Survey Questions Add questions to your survey and edit them below. Learn More ¿…" at bounding box center [109, 196] width 218 height 313
type input "Podrían mejorar.."
click at [49, 255] on span "Multi-line input field" at bounding box center [62, 256] width 53 height 10
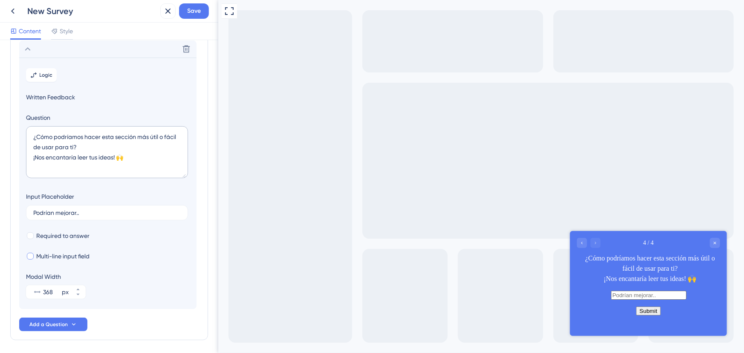
checkbox input "true"
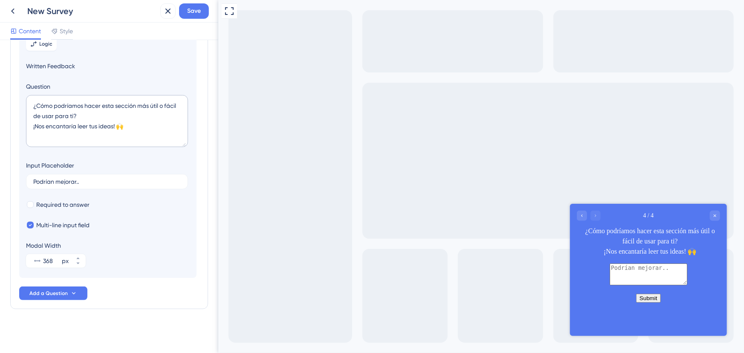
scroll to position [0, 0]
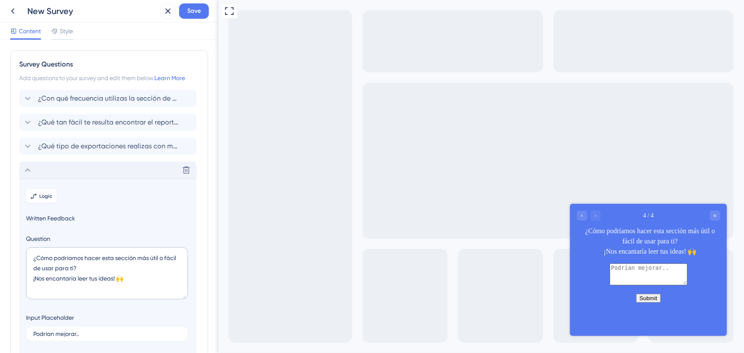
click at [26, 170] on icon at bounding box center [28, 169] width 6 height 3
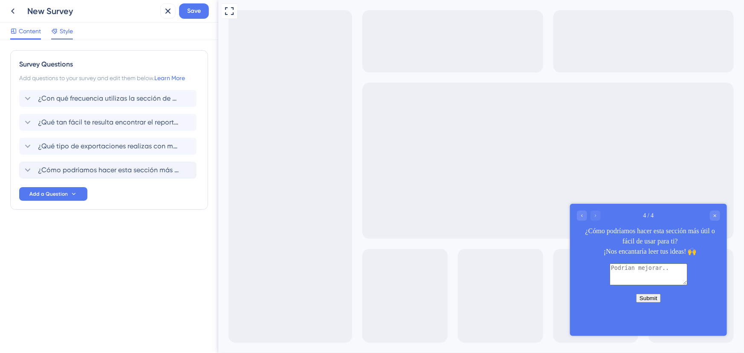
click at [61, 33] on span "Style" at bounding box center [66, 31] width 13 height 10
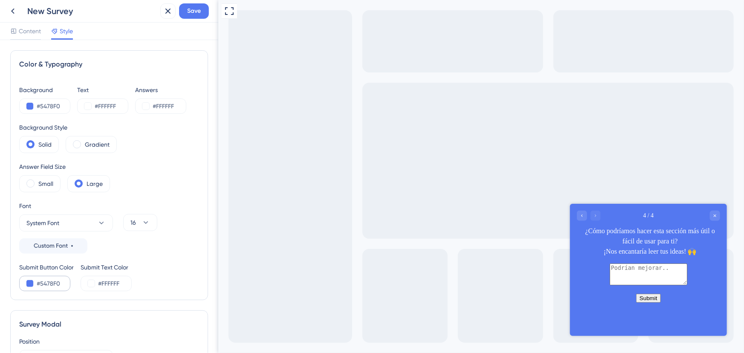
click at [31, 278] on div "#5478F0" at bounding box center [44, 283] width 51 height 15
click at [161, 258] on div "Background #5478F0 Text #FFFFFF Answers #FFFFFF Background Style Solid Gradient…" at bounding box center [109, 188] width 180 height 206
click at [81, 142] on div "Gradient" at bounding box center [91, 144] width 51 height 17
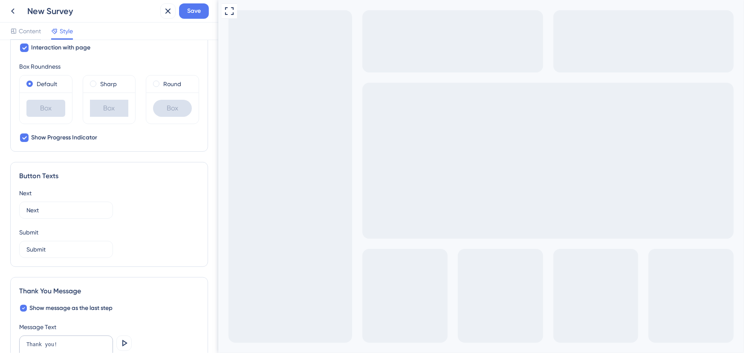
scroll to position [499, 0]
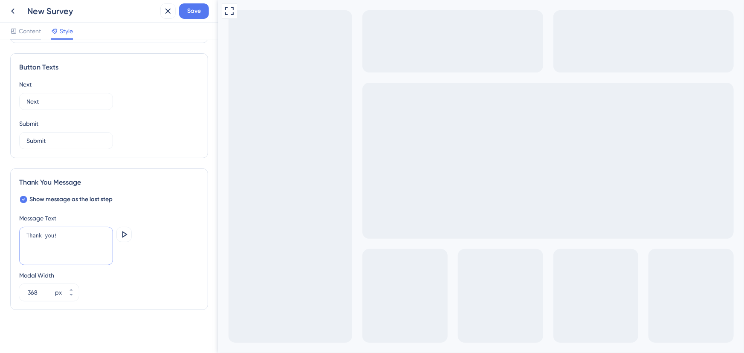
click at [85, 233] on textarea "Thank you!" at bounding box center [66, 246] width 94 height 38
click at [121, 236] on icon at bounding box center [124, 234] width 10 height 10
click at [63, 242] on textarea "Thank you!" at bounding box center [66, 246] width 94 height 38
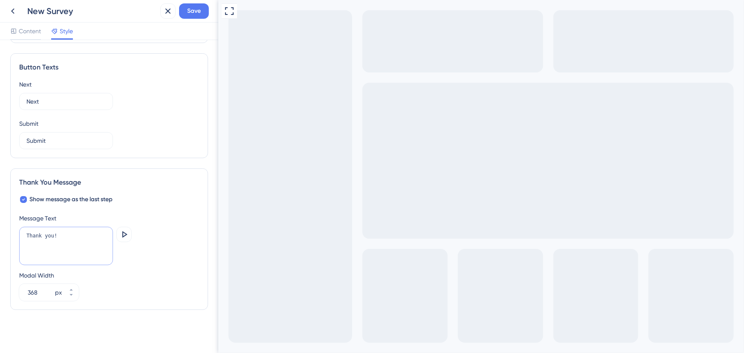
click at [63, 242] on textarea "Thank you!" at bounding box center [66, 246] width 94 height 38
type textarea "Muchas gracias!"
click at [140, 265] on div "Muchas gracias! [GEOGRAPHIC_DATA]" at bounding box center [109, 247] width 180 height 40
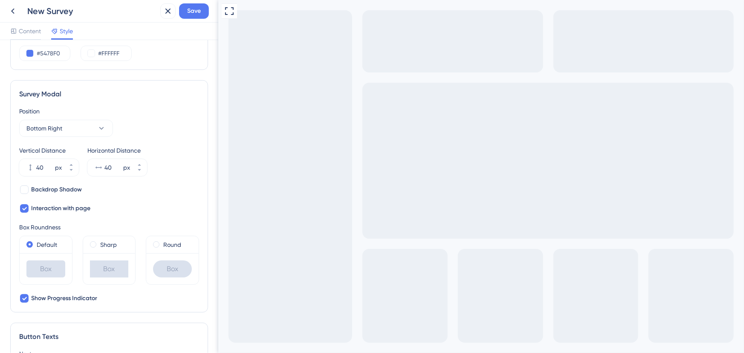
scroll to position [228, 0]
click at [67, 192] on span "Backdrop Shadow" at bounding box center [56, 191] width 51 height 10
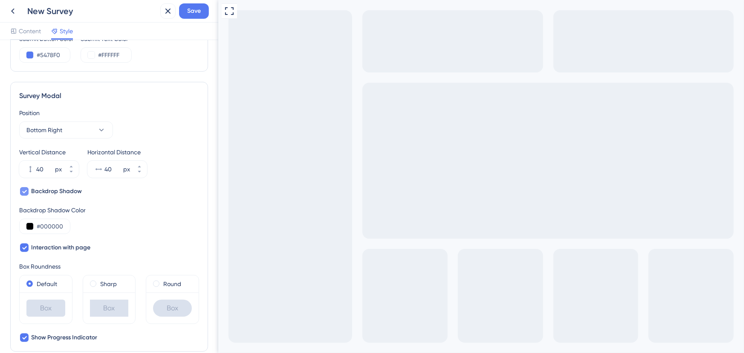
click at [67, 192] on span "Backdrop Shadow" at bounding box center [56, 191] width 51 height 10
checkbox input "false"
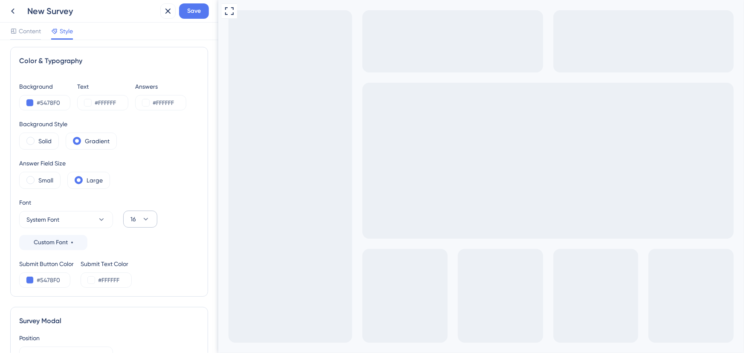
scroll to position [0, 0]
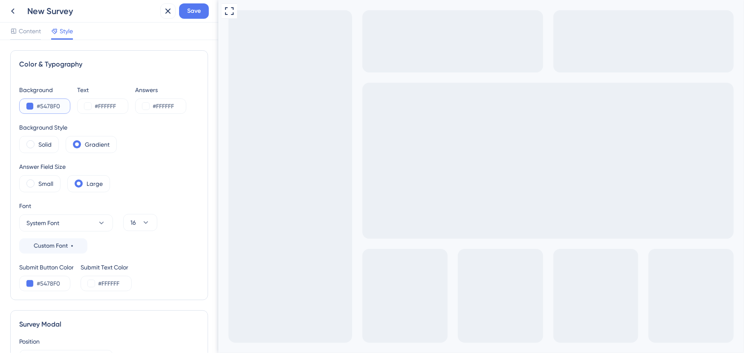
click at [29, 108] on button at bounding box center [29, 106] width 7 height 7
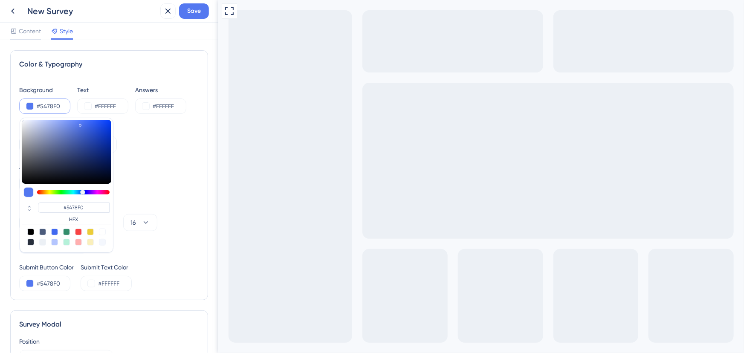
type input "#5e70af"
type input "#5E70AF"
type input "#5d6ea9"
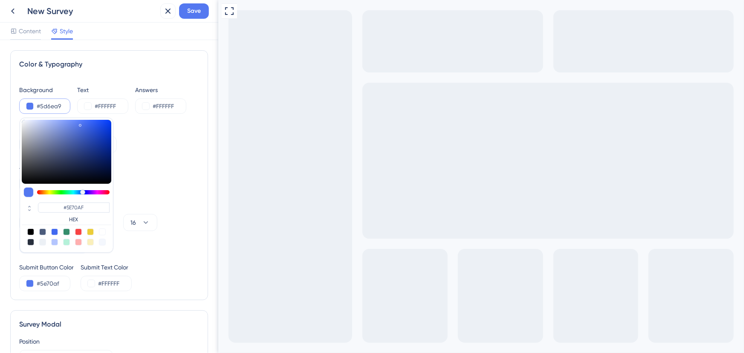
type input "#5D6EA9"
type input "#58679c"
type input "#58679C"
type input "#566495"
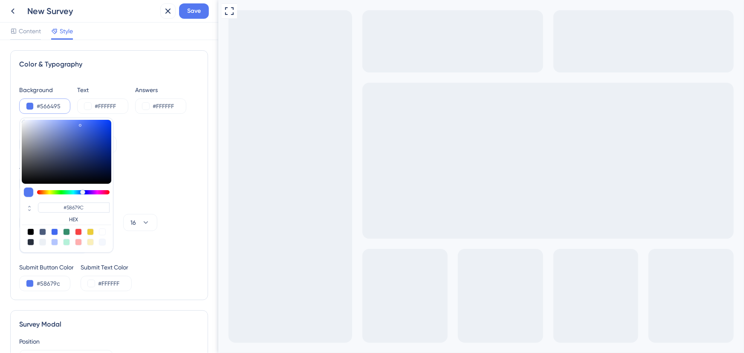
type input "#566495"
type input "#525f8d"
type input "#525F8D"
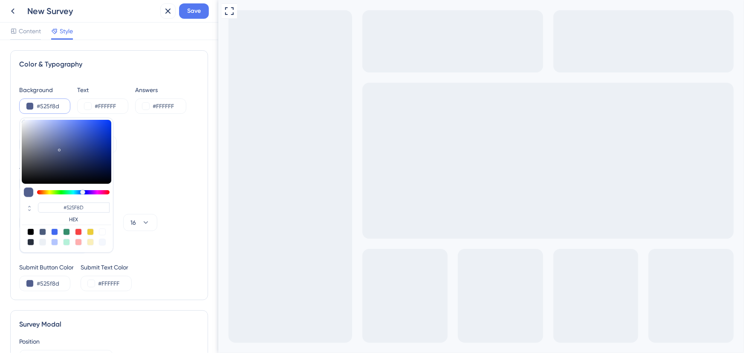
type input "#4f5a81"
type input "#4F5A81"
type input "#393b45"
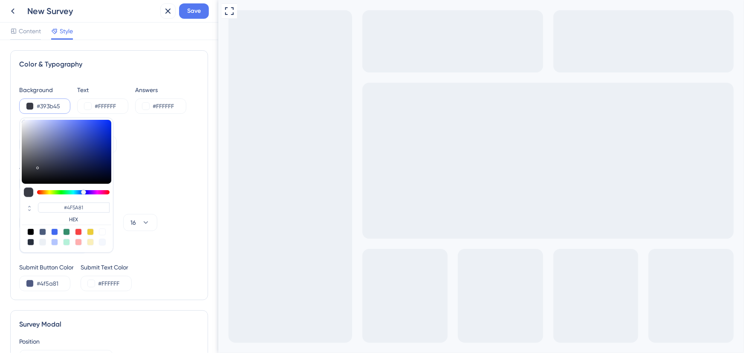
type input "#393B45"
type input "#2b2b2f"
type input "#2B2B2F"
type input "#27272a"
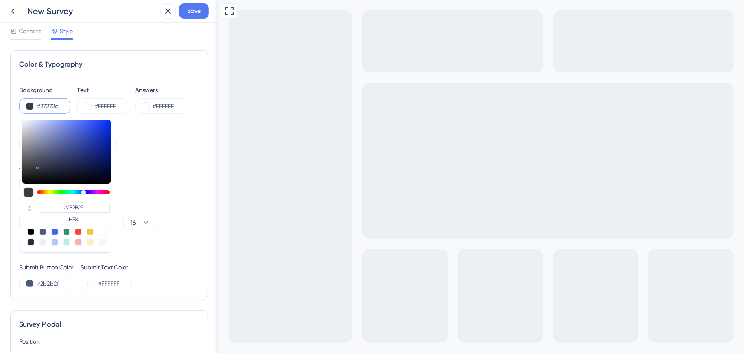
type input "#27272a"
type input "#27272A"
type input "#252528"
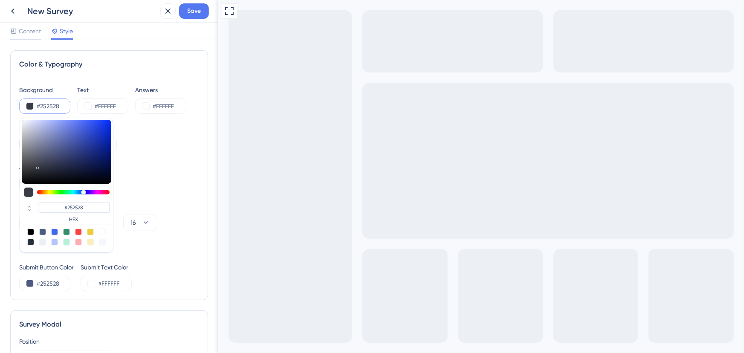
type input "#1d1d1e"
type input "#1D1D1E"
type input "#181819"
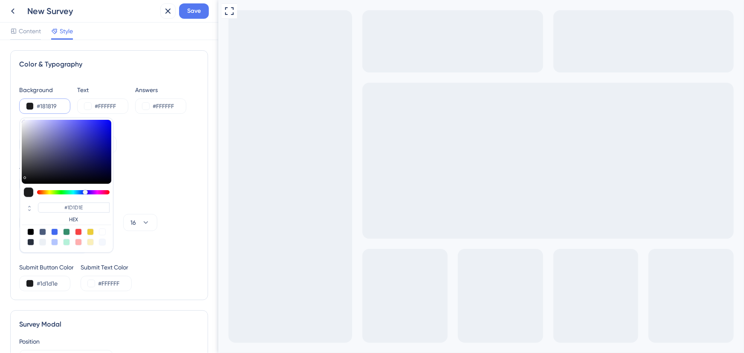
type input "#181819"
type input "#121212"
type input "#000000"
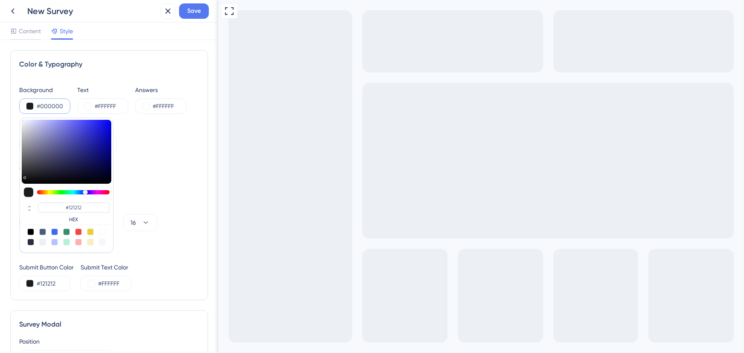
type input "#000000"
drag, startPoint x: 62, startPoint y: 141, endPoint x: 20, endPoint y: 184, distance: 60.0
click at [22, 184] on div at bounding box center [66, 152] width 89 height 64
click at [136, 154] on div "Background #000000 #000000 HEX Text #FFFFFF Answers #FFFFFF Background Style So…" at bounding box center [109, 188] width 180 height 206
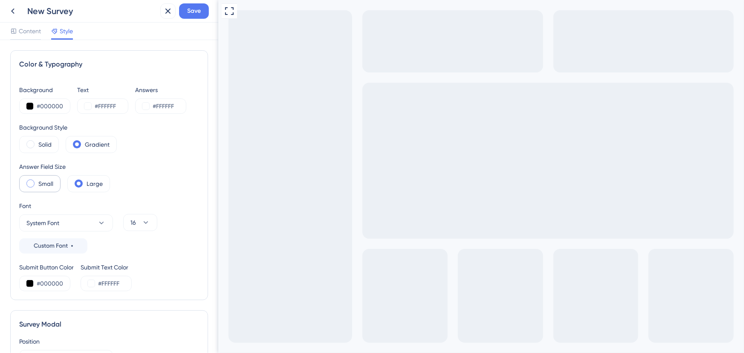
click at [37, 185] on div "Small" at bounding box center [39, 183] width 41 height 17
click at [33, 145] on span at bounding box center [30, 144] width 8 height 8
click at [37, 141] on input "radio" at bounding box center [37, 141] width 0 height 0
click at [29, 109] on button at bounding box center [29, 106] width 7 height 7
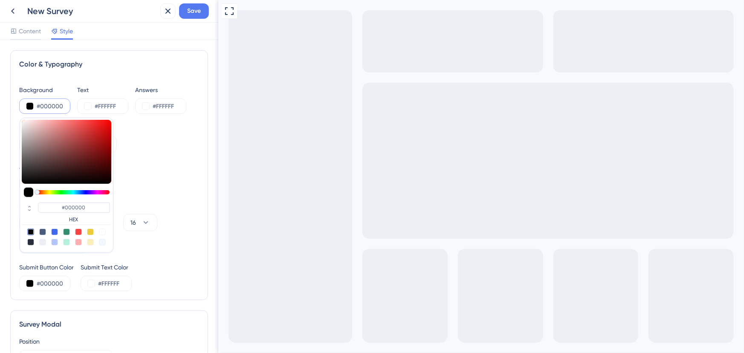
type input "#171111"
type input "#141010"
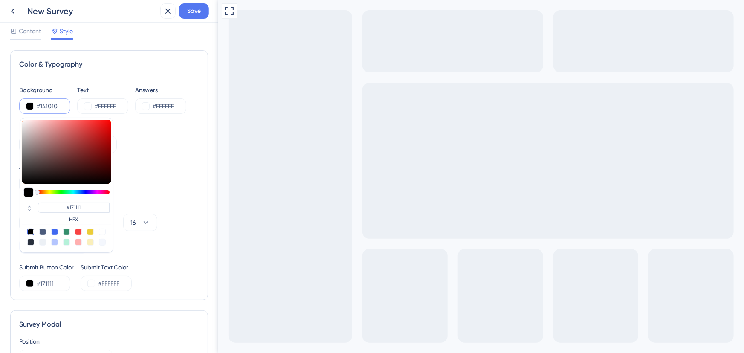
type input "#141010"
type input "#121111"
type input "#121212"
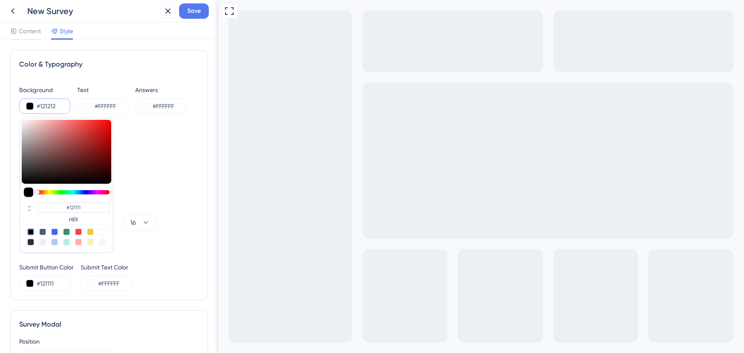
type input "#121212"
type input "#171717"
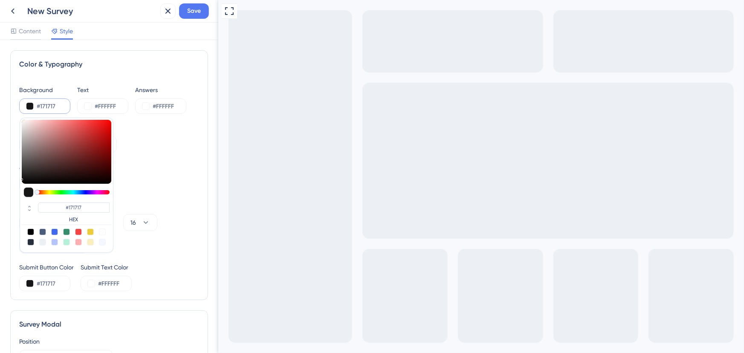
type input "#232323"
type input "#252525"
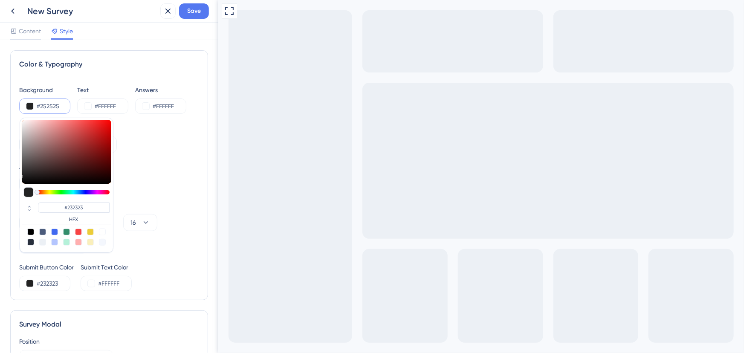
type input "#252525"
type input "#2a2a2a"
type input "#282828"
type input "#2a2a2a"
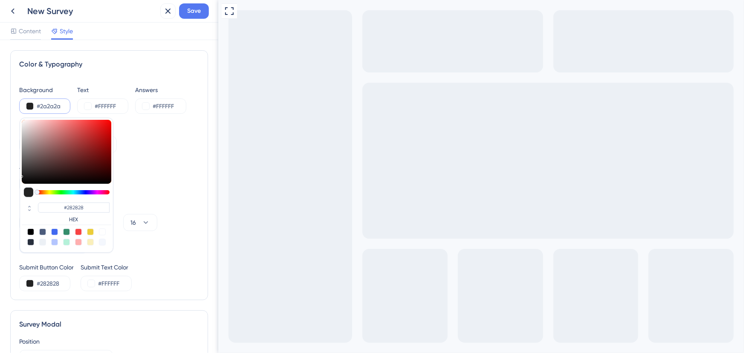
type input "#2A2A2A"
type input "#2c2c2c"
type input "#2C2C2C"
type input "#2d2d2d"
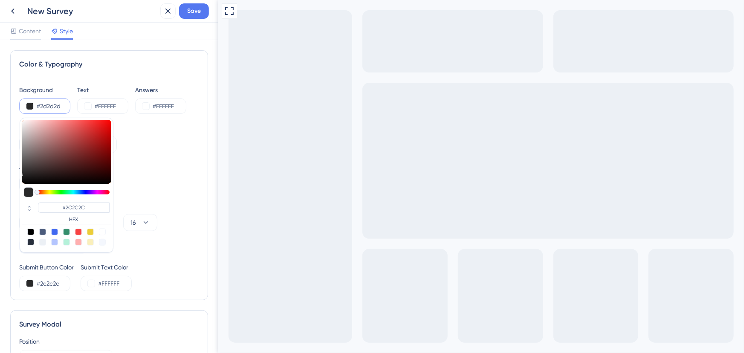
type input "#2d2d2d"
type input "#2D2D2D"
type input "#313131"
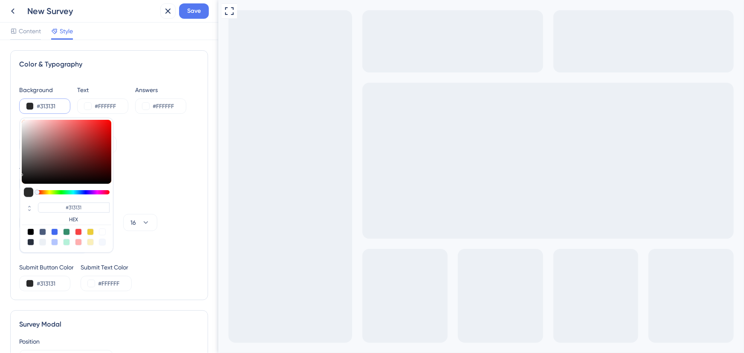
type input "#343434"
type input "#383838"
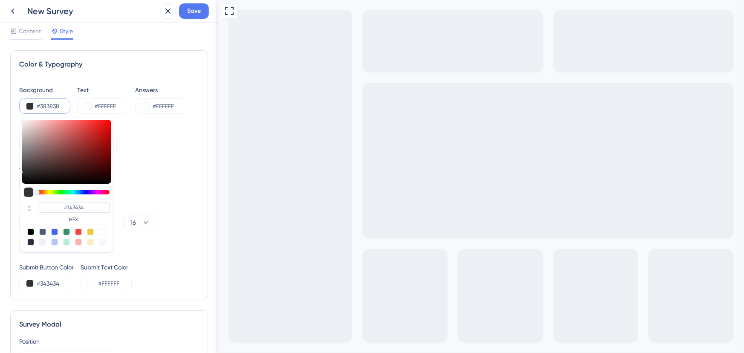
type input "#383838"
type input "#434343"
type input "#514a4a"
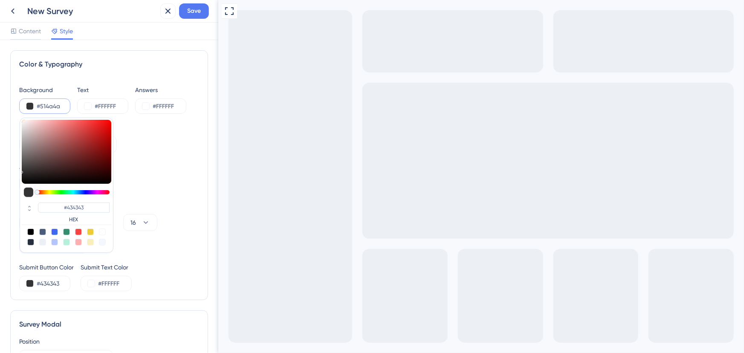
type input "#514a4a"
type input "#514A4A"
type input "#543e3e"
type input "#543E3E"
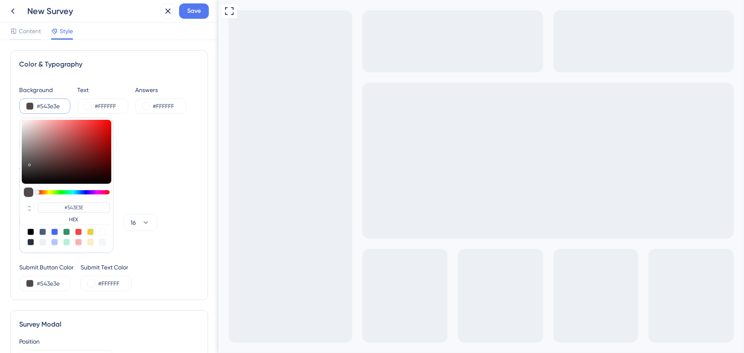
type input "#562d2d"
type input "#562D2D"
type input "#5a1f1f"
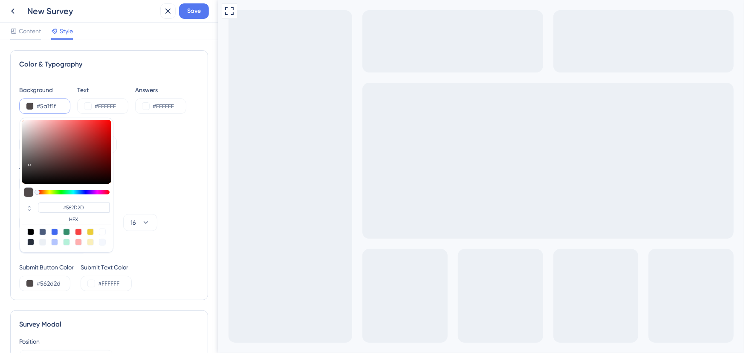
type input "#5A1F1F"
type input "#601313"
type input "#690404"
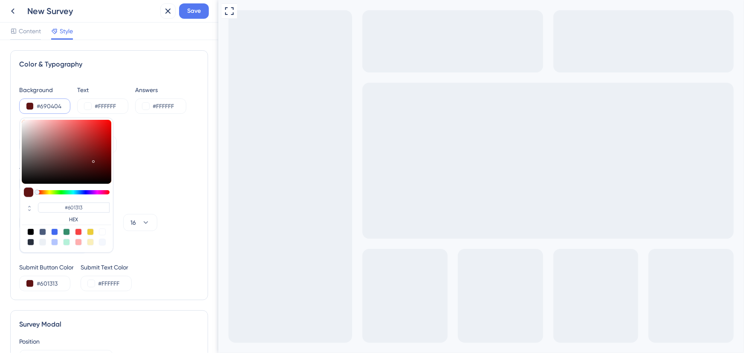
type input "#690404"
type input "#700000"
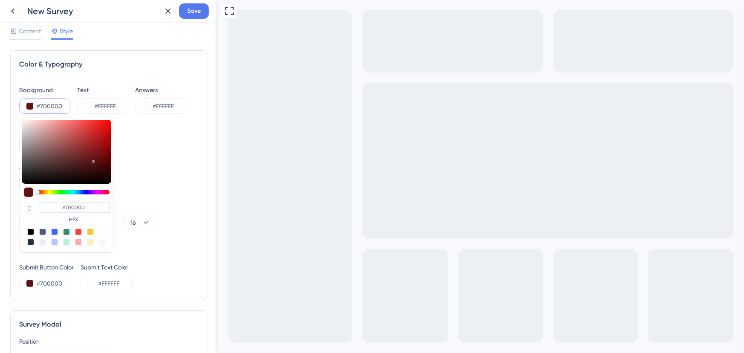
type input "#730000"
type input "#760000"
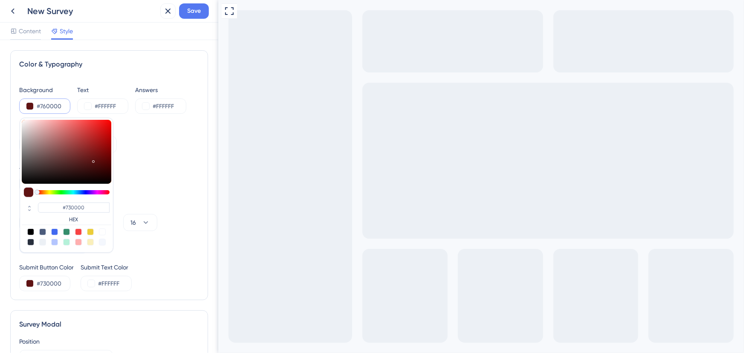
type input "#760000"
type input "#780000"
type input "#950000"
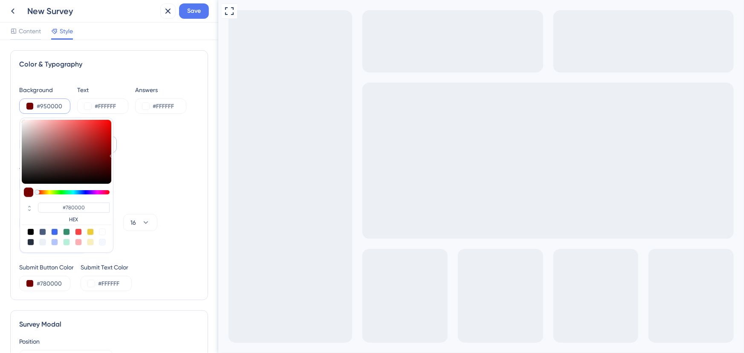
type input "#950000"
type input "#b00e0e"
type input "#B00E0E"
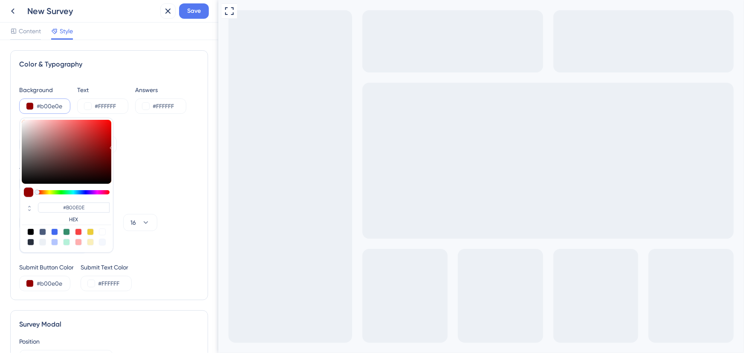
type input "#c85050"
type input "#C85050"
type input "#cd9e9e"
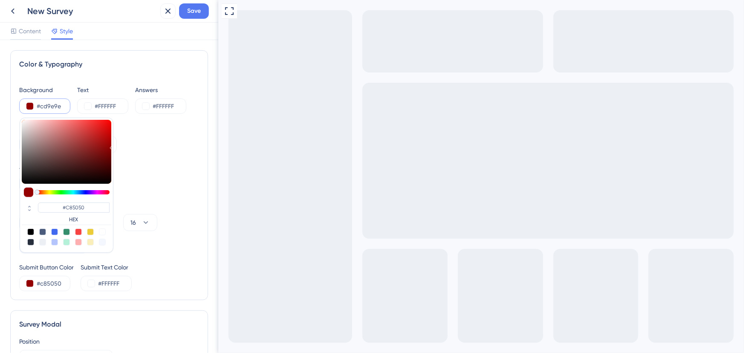
type input "#CD9E9E"
type input "#cdc7c7"
type input "#CDC7C7"
type input "#cdcdcd"
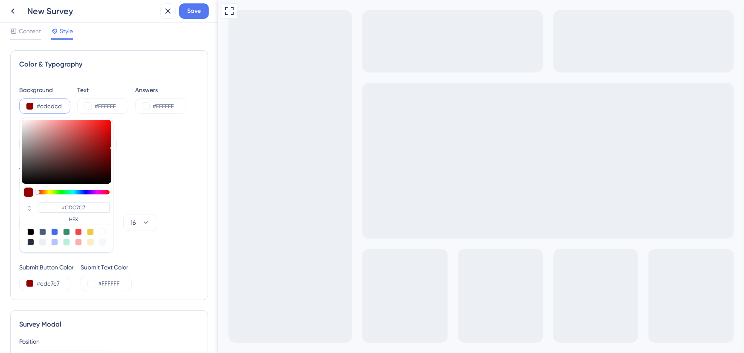
type input "#cdcdcd"
type input "#CDCDCD"
type input "#cfcfcf"
type input "#CFCFCF"
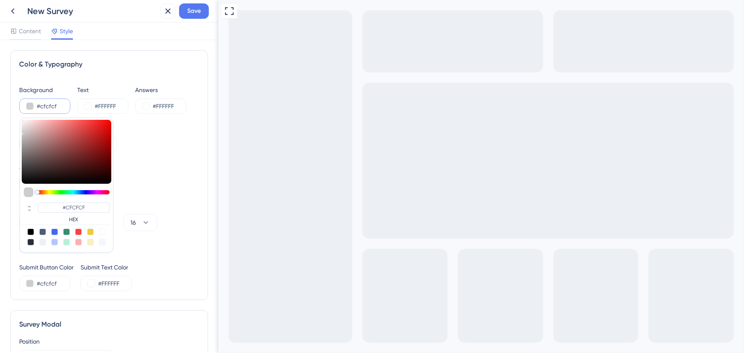
type input "#e0a4a4"
type input "#E0A4A4"
type input "#e36c6c"
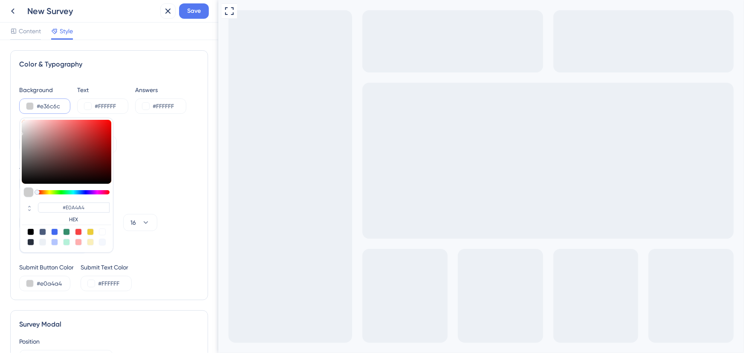
type input "#E36C6C"
type input "#d14040"
type input "#D14040"
type input "#ab1f1f"
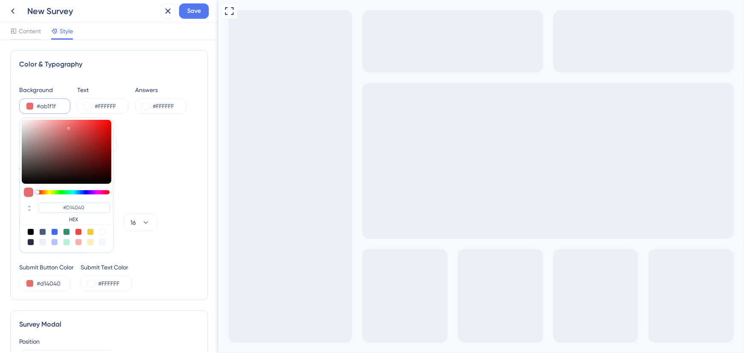
type input "#ab1f1f"
type input "#AB1F1F"
type input "#a11818"
drag, startPoint x: 45, startPoint y: 178, endPoint x: 0, endPoint y: 173, distance: 45.5
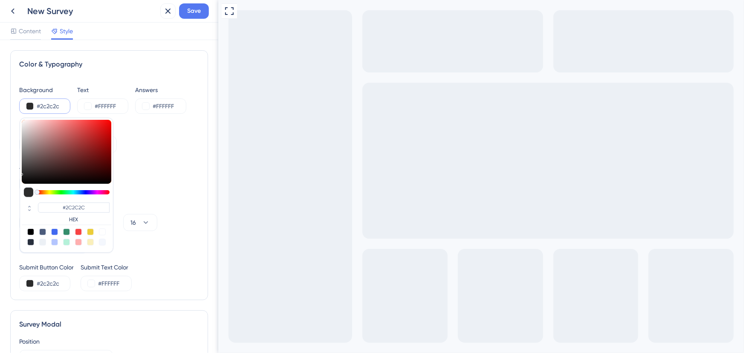
click at [0, 173] on div "Color & Typography Background #2c2c2c #2C2C2C HEX Text #FFFFFF Answers #FFFFFF …" at bounding box center [109, 196] width 218 height 313
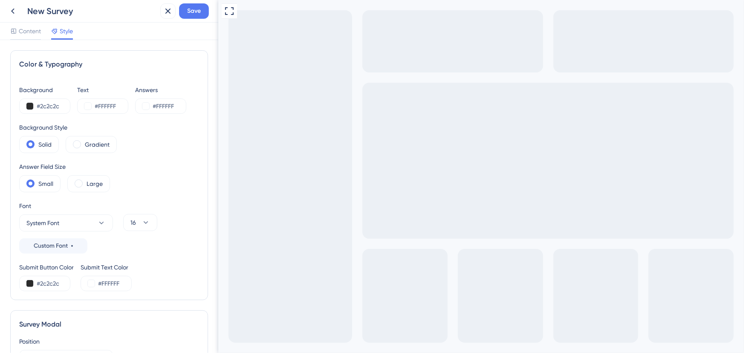
click at [580, 226] on div "Full Screen Preview" at bounding box center [480, 265] width 525 height 531
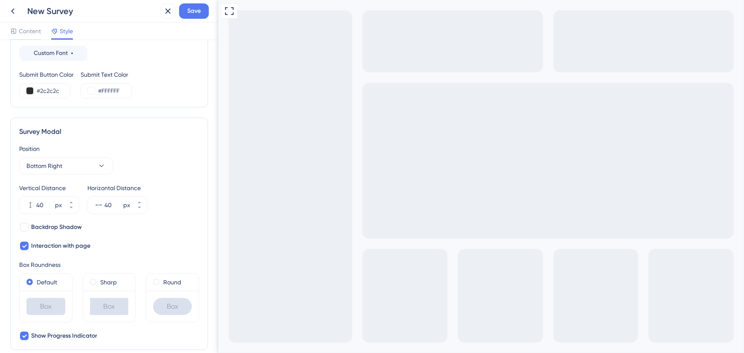
scroll to position [193, 0]
click at [30, 91] on button at bounding box center [29, 90] width 7 height 7
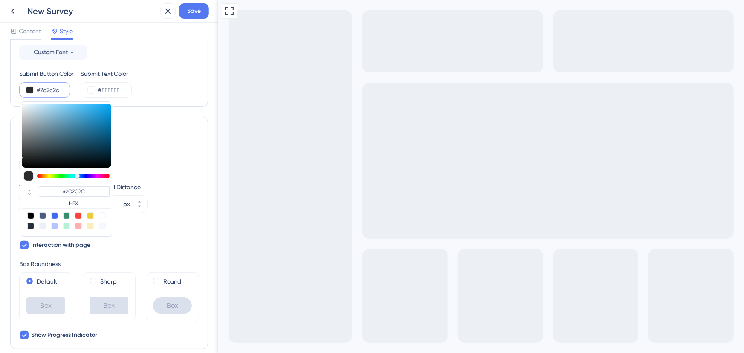
click at [77, 175] on div at bounding box center [73, 176] width 72 height 4
click at [87, 187] on input "#2C2C2C" at bounding box center [74, 191] width 72 height 10
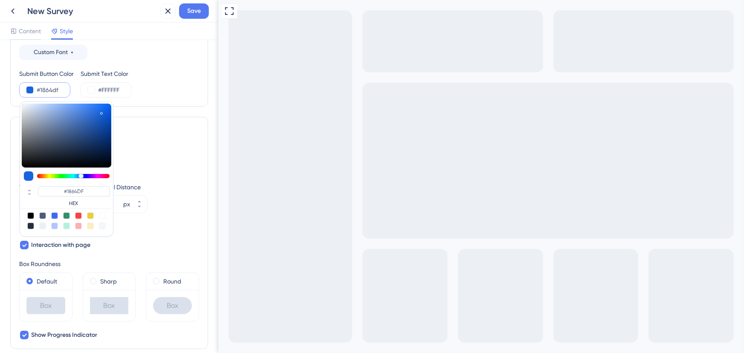
click at [159, 170] on div "Position Bottom Right" at bounding box center [109, 158] width 180 height 31
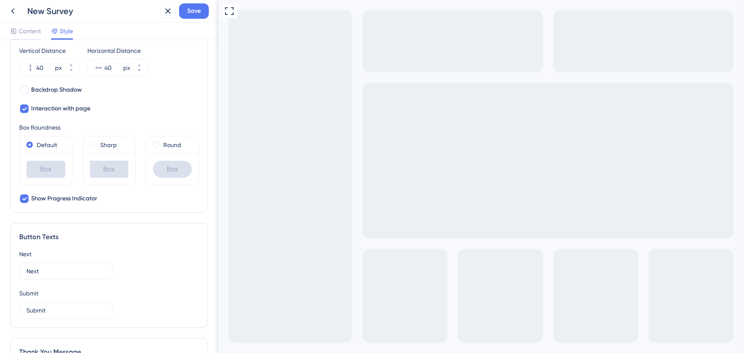
scroll to position [349, 0]
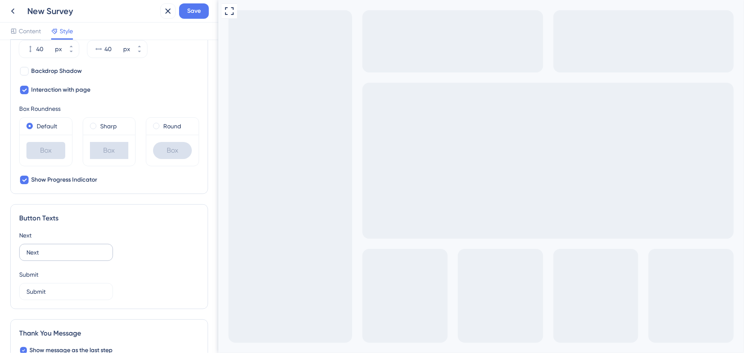
click at [54, 246] on label "Next" at bounding box center [66, 252] width 94 height 17
click at [54, 248] on input "Next" at bounding box center [65, 252] width 79 height 9
click at [54, 246] on label "Next" at bounding box center [66, 252] width 94 height 17
click at [54, 248] on input "Next" at bounding box center [65, 252] width 79 height 9
click at [54, 246] on label "Next" at bounding box center [66, 252] width 94 height 17
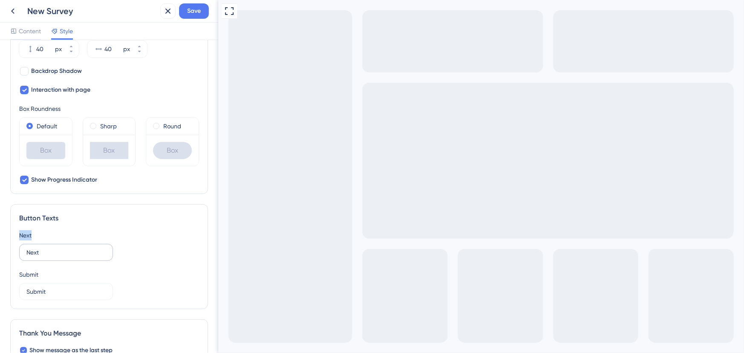
click at [54, 248] on input "Next" at bounding box center [65, 252] width 79 height 9
click at [53, 251] on input "Next" at bounding box center [65, 252] width 79 height 9
drag, startPoint x: 56, startPoint y: 251, endPoint x: 0, endPoint y: 246, distance: 56.1
click at [0, 246] on div "Color & Typography Background #2c2c2c Text #FFFFFF Answers #FFFFFF Background S…" at bounding box center [109, 196] width 218 height 313
drag, startPoint x: 54, startPoint y: 293, endPoint x: 4, endPoint y: 286, distance: 50.0
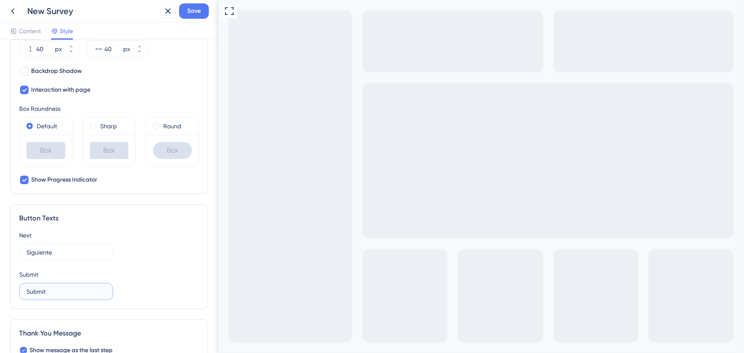
click at [4, 286] on div "Color & Typography Background #2c2c2c Text #FFFFFF Answers #FFFFFF Background S…" at bounding box center [109, 196] width 218 height 313
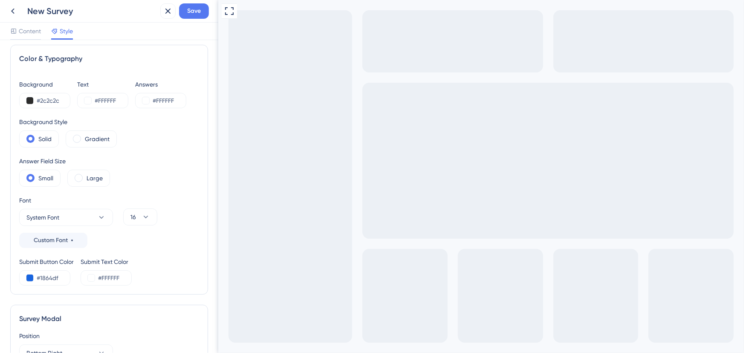
scroll to position [0, 0]
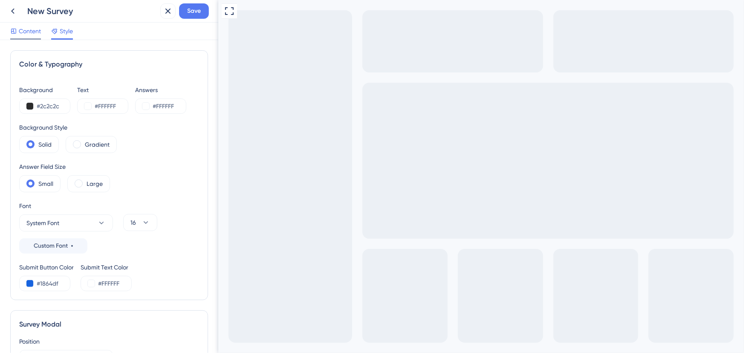
click at [29, 29] on span "Content" at bounding box center [30, 31] width 22 height 10
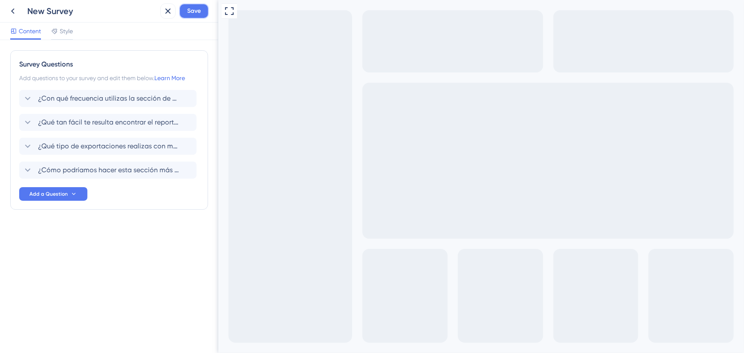
click at [195, 7] on span "Save" at bounding box center [194, 11] width 14 height 10
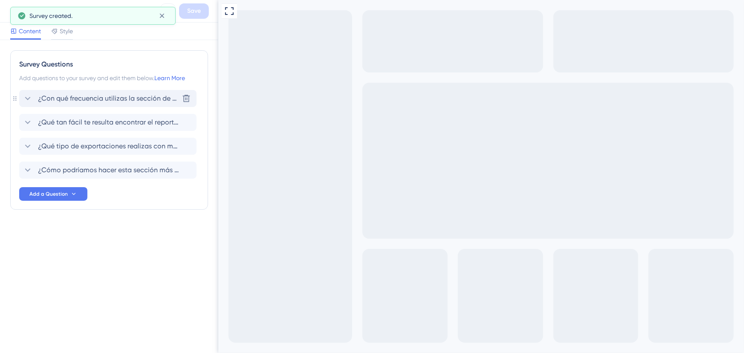
click at [81, 100] on span "¿Con qué frecuencia utilizas la sección de exportaciones?" at bounding box center [108, 98] width 141 height 10
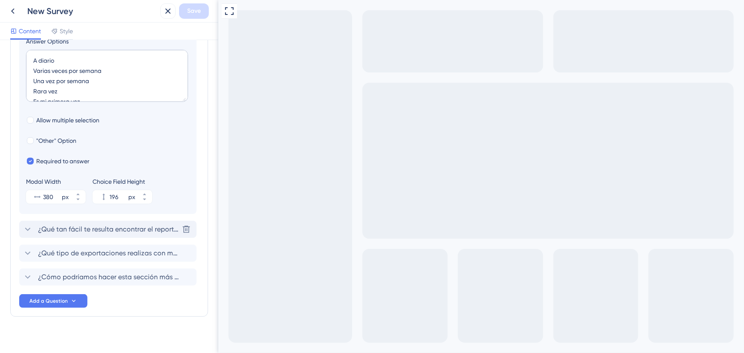
click at [98, 232] on span "¿Qué tan fácil te resulta encontrar el reporte que necesitas?" at bounding box center [108, 229] width 141 height 10
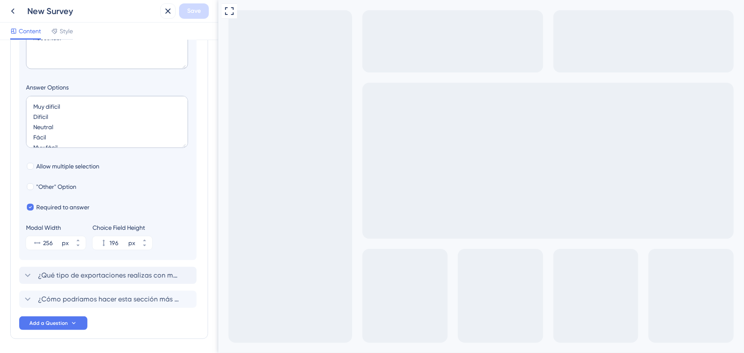
scroll to position [190, 0]
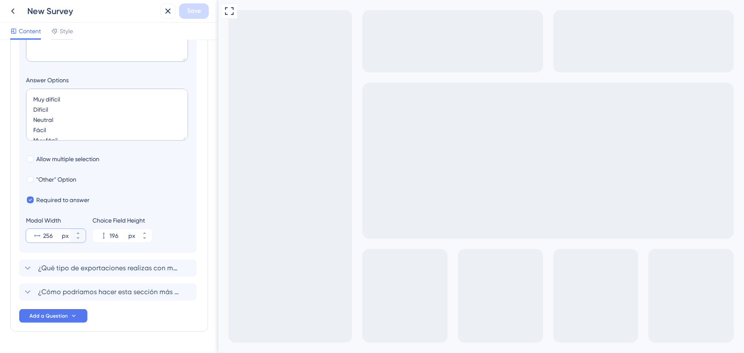
drag, startPoint x: 53, startPoint y: 236, endPoint x: 37, endPoint y: 235, distance: 15.8
click at [37, 235] on div "256 px" at bounding box center [48, 236] width 44 height 14
click at [43, 235] on input "256" at bounding box center [51, 236] width 17 height 10
click at [60, 266] on span "¿Qué tipo de exportaciones realizas con mayor frecuencia?" at bounding box center [108, 268] width 141 height 10
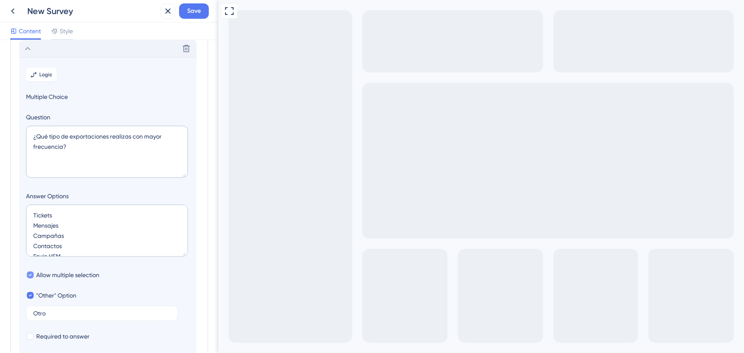
scroll to position [214, 0]
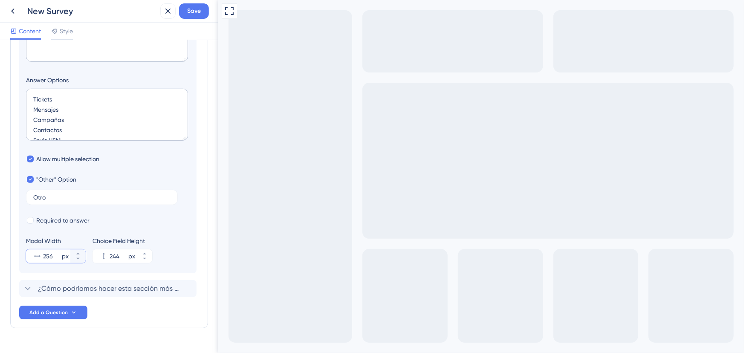
click at [45, 256] on input "256" at bounding box center [51, 256] width 17 height 10
click at [84, 283] on div "¿Cómo podríamos hacer esta sección más útil o fácil de usar para ti? ¡Nos encan…" at bounding box center [107, 288] width 177 height 17
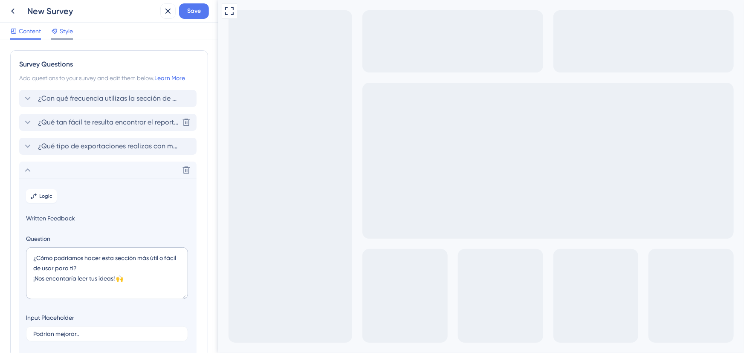
click at [68, 32] on span "Style" at bounding box center [66, 31] width 13 height 10
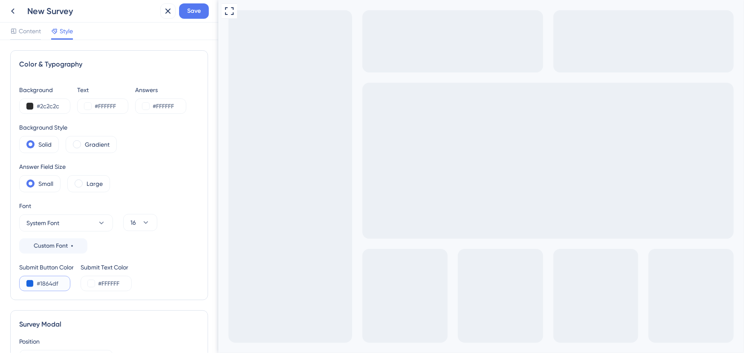
click at [29, 284] on button at bounding box center [29, 283] width 7 height 7
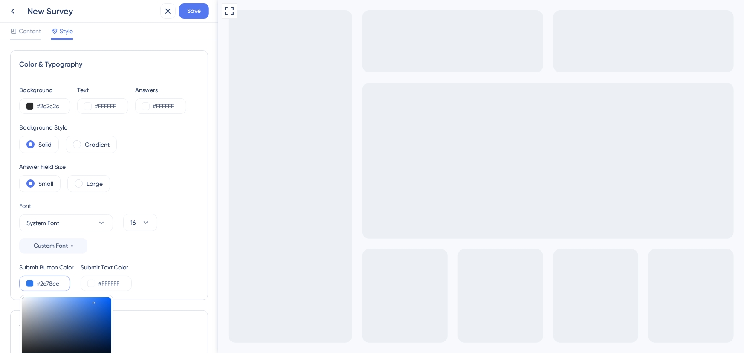
drag, startPoint x: 97, startPoint y: 306, endPoint x: 94, endPoint y: 301, distance: 6.3
click at [94, 301] on div at bounding box center [66, 329] width 89 height 64
click at [175, 258] on div "Background #2c2c2c Text #FFFFFF Answers #FFFFFF Background Style Solid Gradient…" at bounding box center [109, 188] width 180 height 206
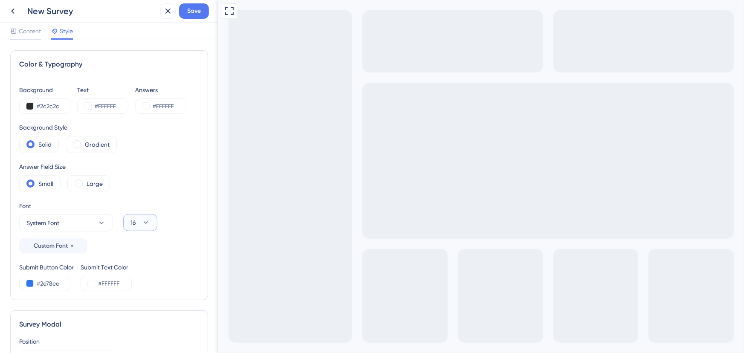
click at [144, 224] on icon at bounding box center [145, 222] width 9 height 9
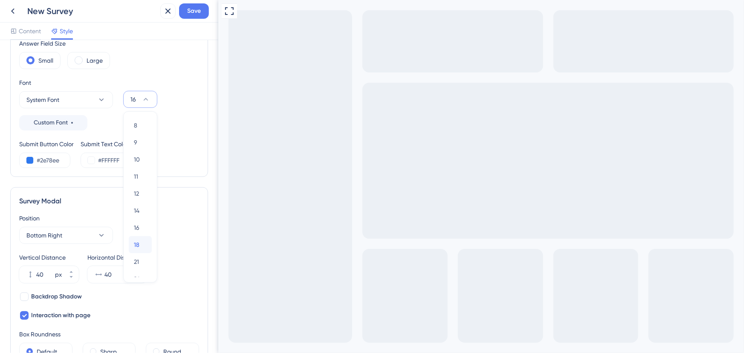
click at [138, 241] on span "18" at bounding box center [137, 245] width 6 height 10
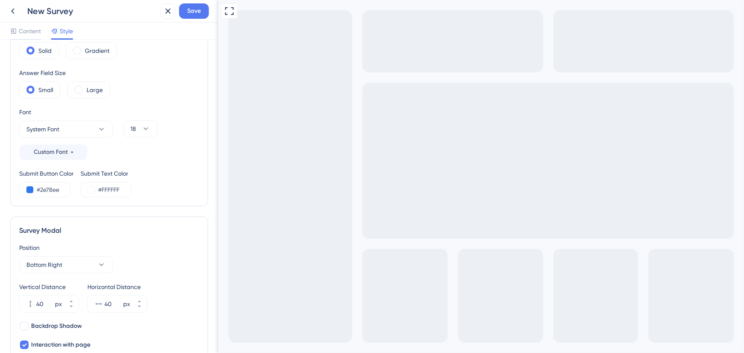
scroll to position [46, 0]
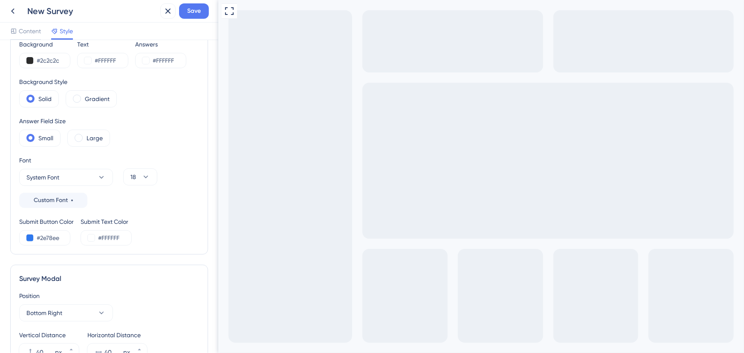
click at [165, 220] on div "Submit Button Color #2e78ee Submit Text Color #FFFFFF" at bounding box center [109, 230] width 180 height 29
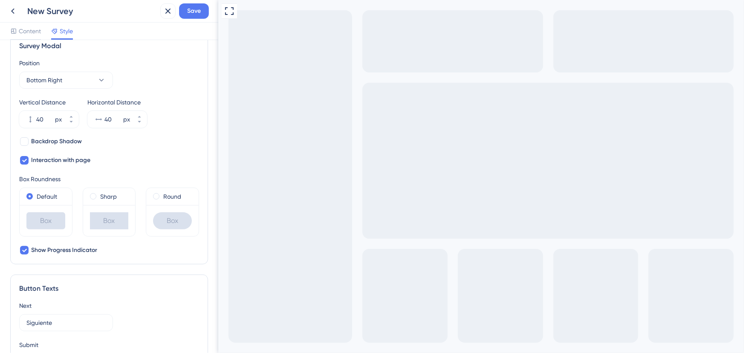
scroll to position [278, 0]
click at [155, 196] on span at bounding box center [156, 196] width 6 height 6
click at [162, 195] on input "radio" at bounding box center [162, 195] width 0 height 0
click at [46, 196] on label "Default" at bounding box center [47, 197] width 20 height 10
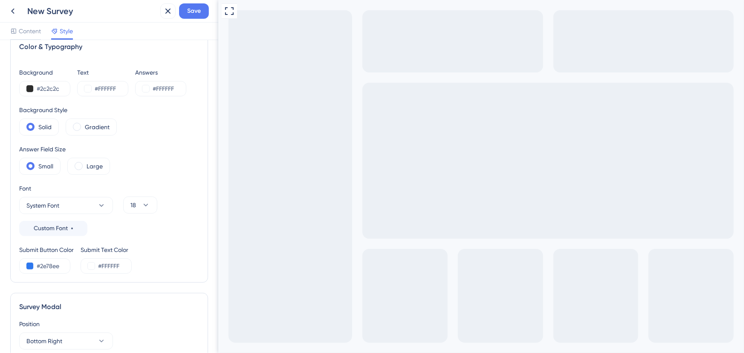
scroll to position [0, 0]
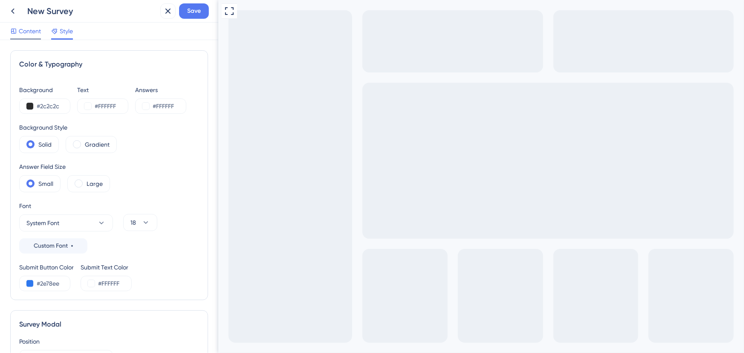
click at [32, 29] on span "Content" at bounding box center [30, 31] width 22 height 10
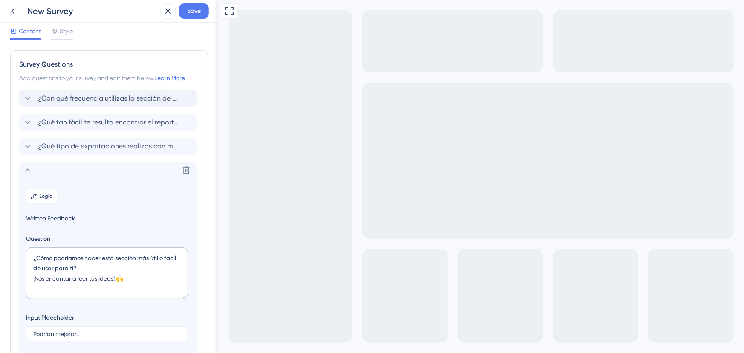
click at [94, 93] on span "¿Con qué frecuencia utilizas la sección de exportaciones?" at bounding box center [108, 98] width 141 height 10
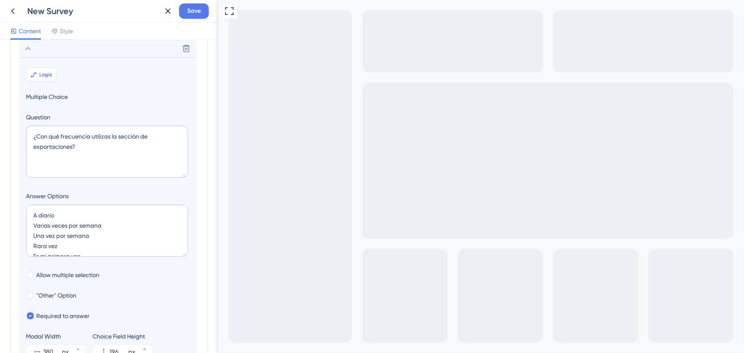
click at [43, 72] on span "Logic" at bounding box center [46, 74] width 13 height 7
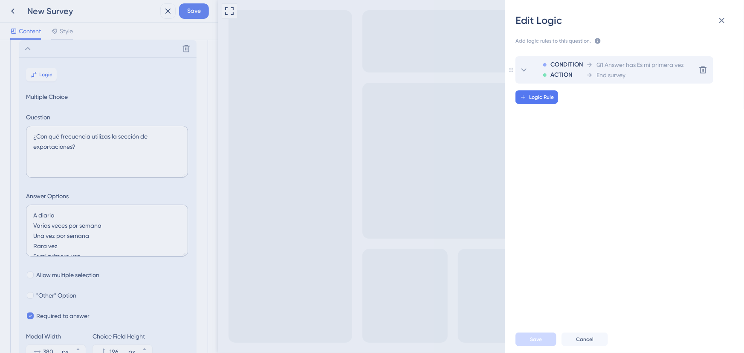
click at [580, 75] on div "ACTION" at bounding box center [563, 75] width 40 height 10
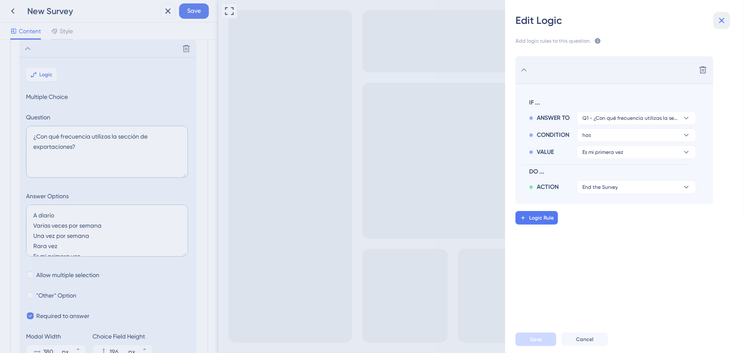
drag, startPoint x: 724, startPoint y: 22, endPoint x: 494, endPoint y: 26, distance: 230.6
click at [724, 22] on icon at bounding box center [721, 20] width 10 height 10
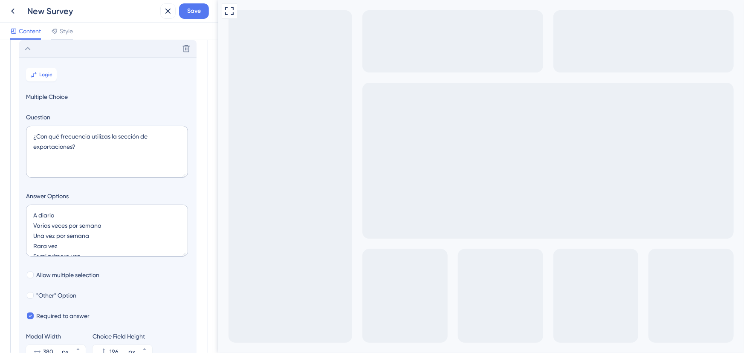
click at [35, 49] on div "Delete" at bounding box center [107, 48] width 177 height 17
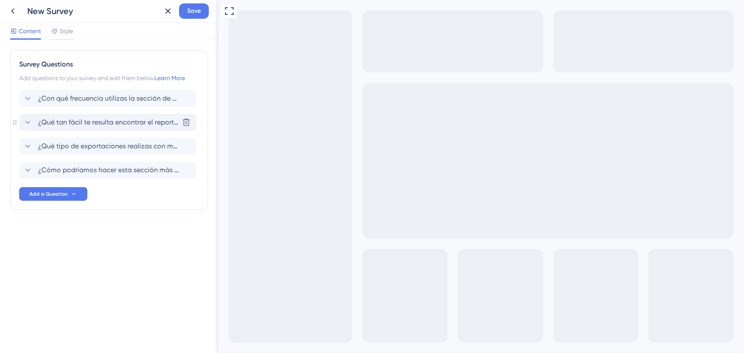
click at [78, 127] on div "¿Qué tan fácil te resulta encontrar el reporte que necesitas? [GEOGRAPHIC_DATA]" at bounding box center [107, 122] width 177 height 17
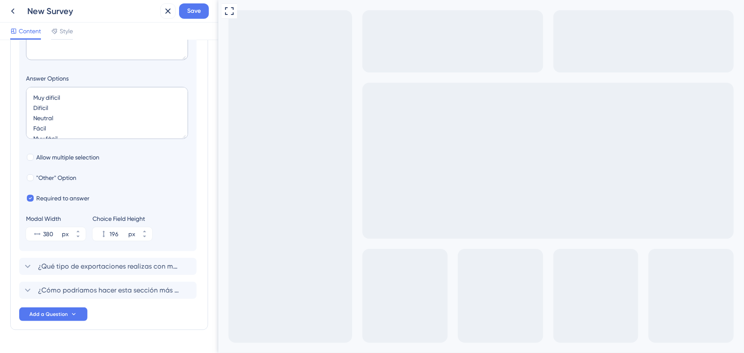
scroll to position [213, 0]
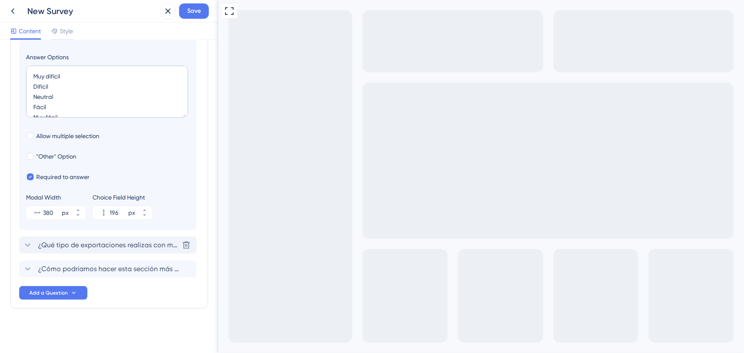
click at [151, 251] on div "¿Qué tipo de exportaciones realizas con mayor frecuencia? [GEOGRAPHIC_DATA]" at bounding box center [107, 245] width 177 height 17
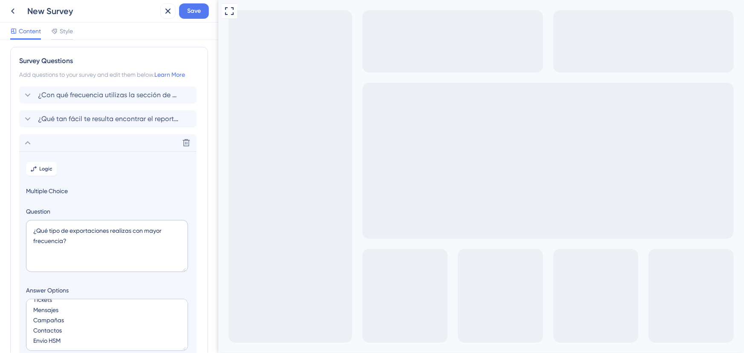
scroll to position [0, 0]
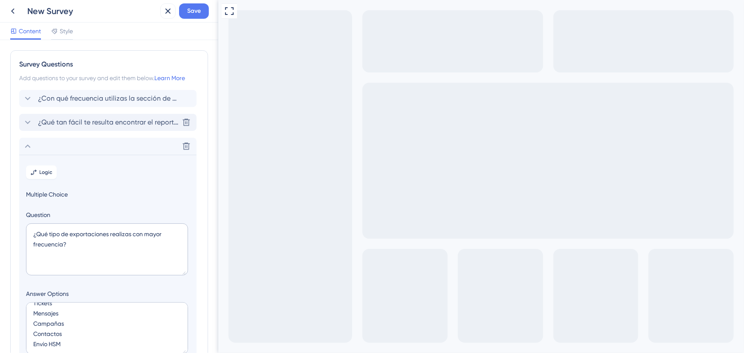
click at [54, 118] on span "¿Qué tan fácil te resulta encontrar el reporte que necesitas?" at bounding box center [108, 122] width 141 height 10
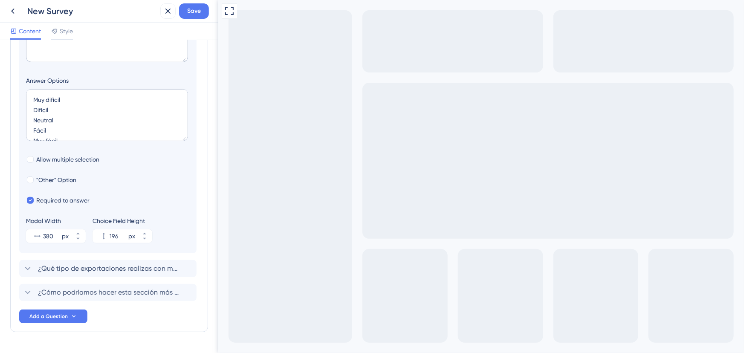
scroll to position [190, 0]
click at [60, 292] on span "¿Cómo podríamos hacer esta sección más útil o fácil de usar para ti? ¡Nos encan…" at bounding box center [108, 292] width 141 height 10
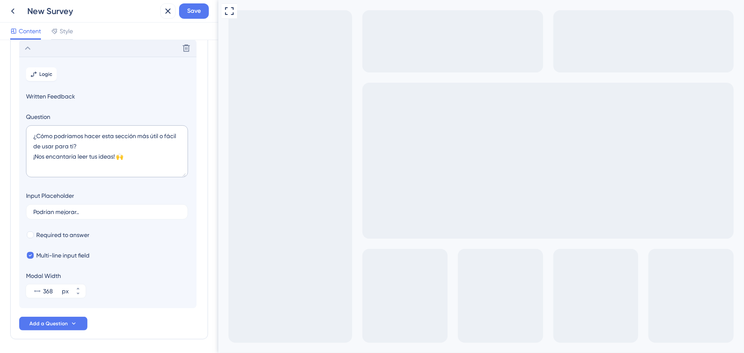
scroll to position [121, 0]
click at [196, 11] on span "Save" at bounding box center [194, 11] width 14 height 10
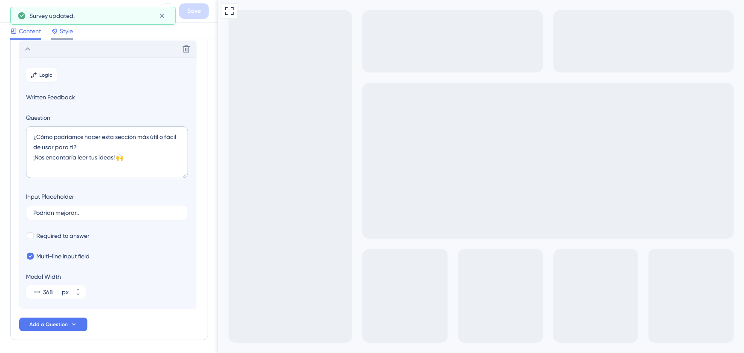
click at [68, 32] on span "Style" at bounding box center [66, 31] width 13 height 10
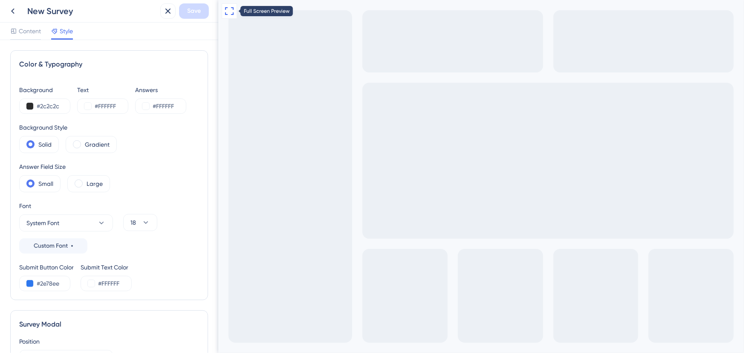
click at [225, 12] on icon at bounding box center [229, 11] width 10 height 10
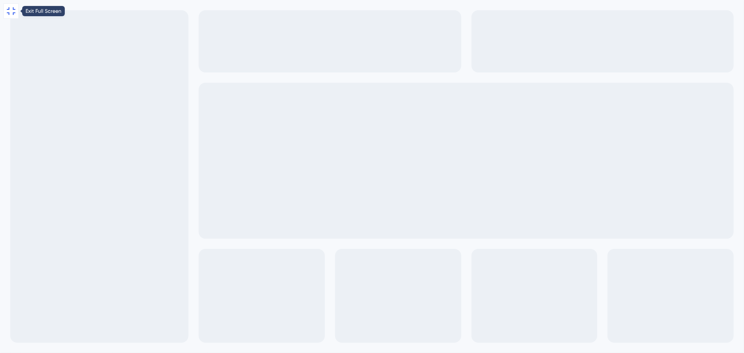
click at [11, 12] on icon at bounding box center [11, 11] width 10 height 10
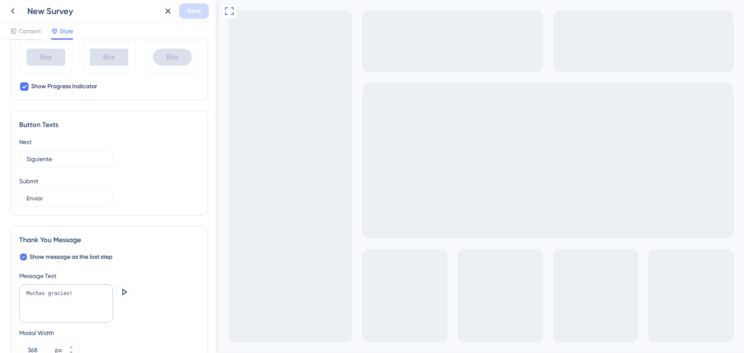
scroll to position [499, 0]
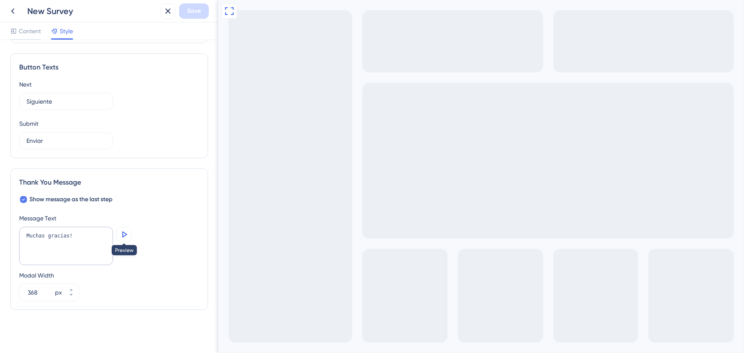
click at [122, 239] on button at bounding box center [123, 234] width 15 height 15
click at [52, 243] on textarea "Muchas gracias!" at bounding box center [66, 246] width 94 height 38
drag, startPoint x: 78, startPoint y: 239, endPoint x: 0, endPoint y: 231, distance: 77.9
click at [0, 231] on div "Color & Typography Background #2c2c2c Text #FFFFFF Answers #FFFFFF Background S…" at bounding box center [109, 196] width 218 height 313
paste textarea "¡Gracias por tomarte un momento para darnos tu opinión! 💙 Nos ayuda mucho a seg…"
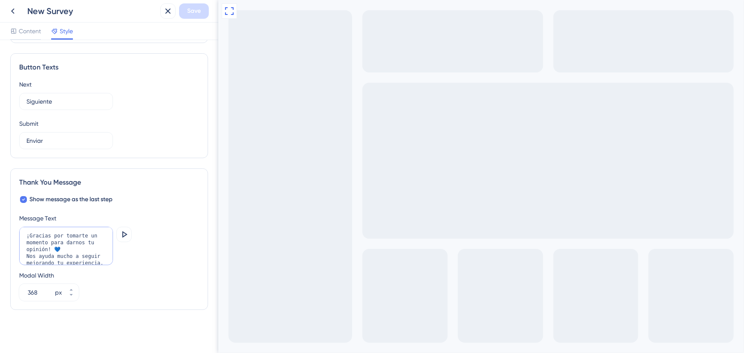
scroll to position [1, 0]
click at [118, 236] on button at bounding box center [123, 234] width 15 height 15
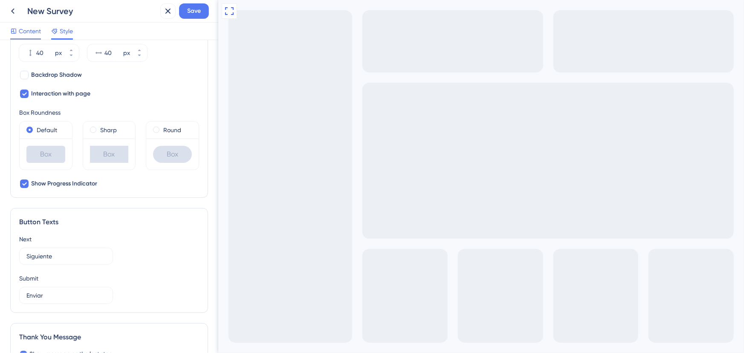
click at [31, 29] on span "Content" at bounding box center [30, 31] width 22 height 10
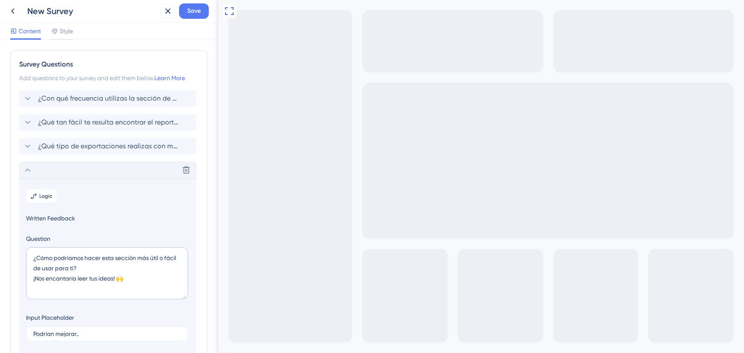
click at [30, 167] on icon at bounding box center [28, 170] width 10 height 10
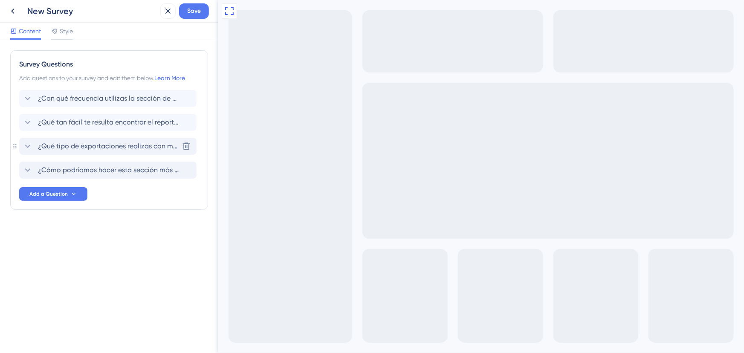
click at [26, 147] on icon at bounding box center [28, 146] width 10 height 10
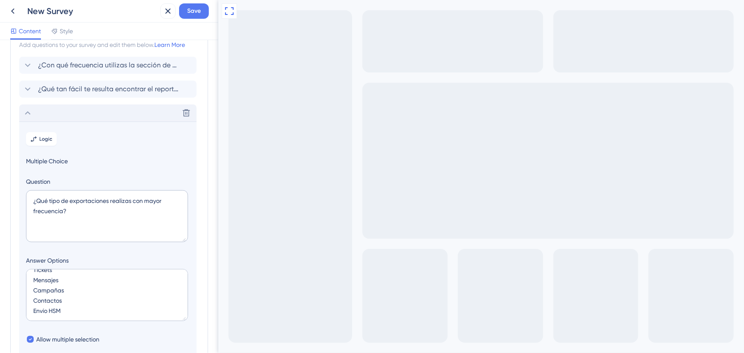
scroll to position [20, 0]
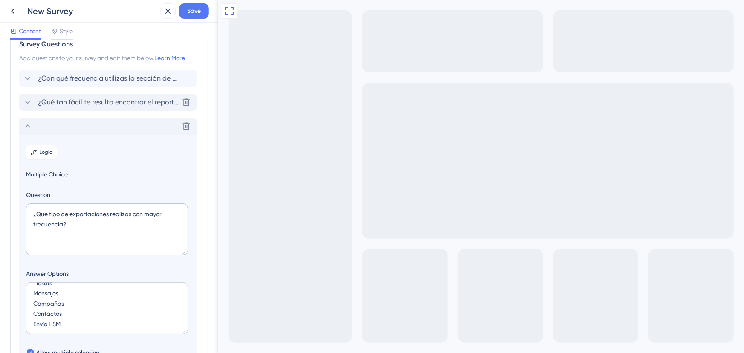
click at [27, 98] on icon at bounding box center [28, 102] width 10 height 10
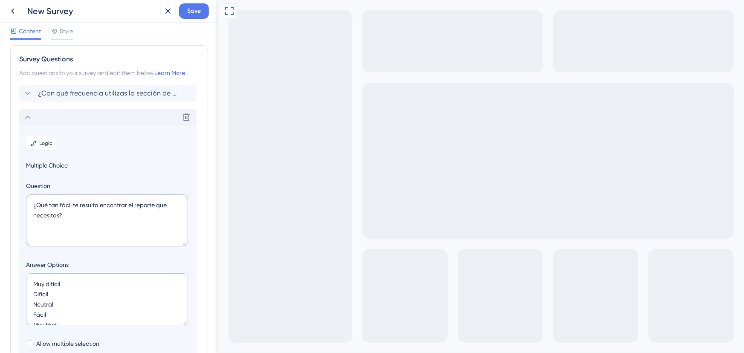
scroll to position [0, 0]
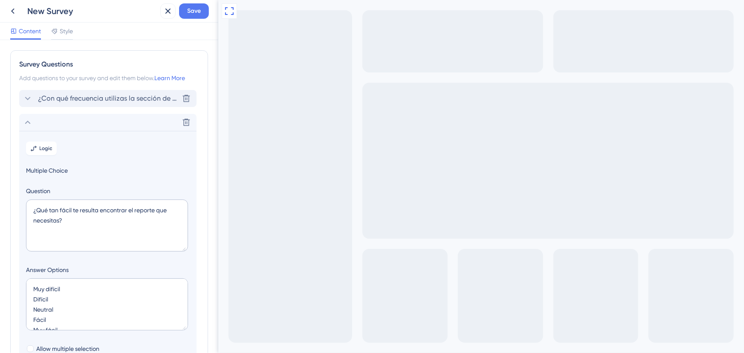
click at [56, 97] on span "¿Con qué frecuencia utilizas la sección de exportaciones?" at bounding box center [108, 98] width 141 height 10
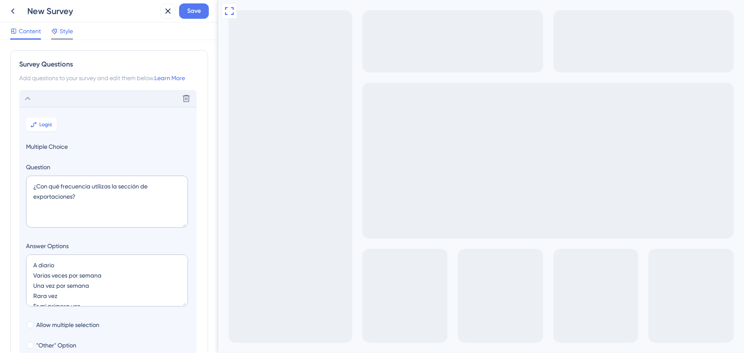
click at [57, 27] on div at bounding box center [54, 31] width 7 height 10
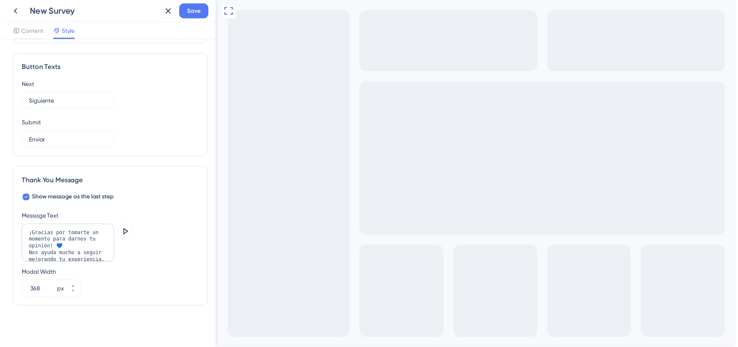
scroll to position [499, 0]
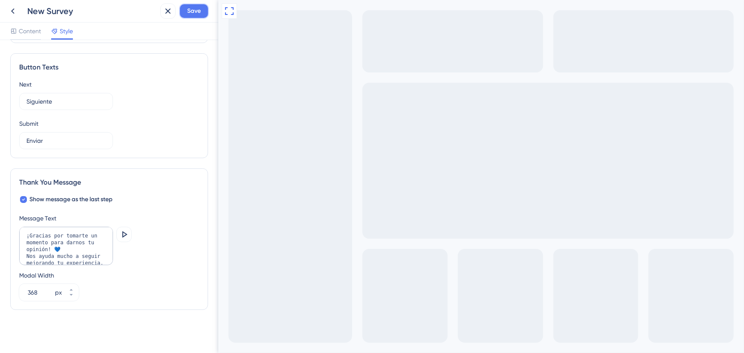
click at [187, 10] on span "Save" at bounding box center [194, 11] width 14 height 10
click at [11, 11] on icon at bounding box center [13, 11] width 10 height 10
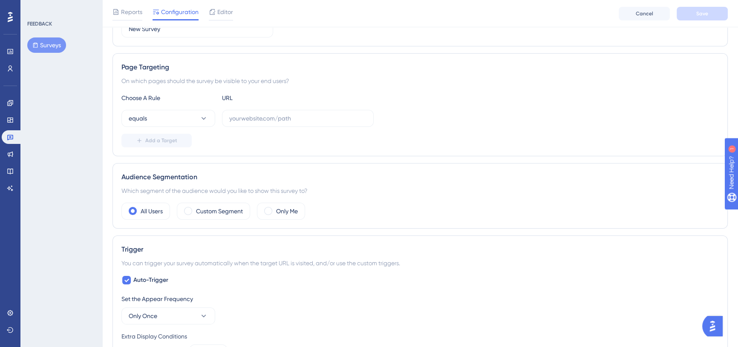
scroll to position [38, 0]
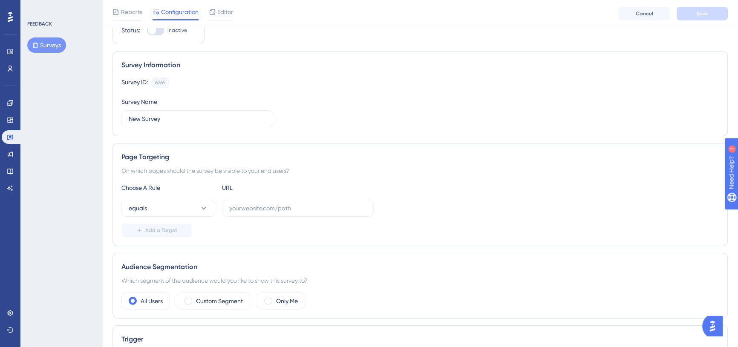
click at [167, 202] on div "Choose A Rule URL equals Add a Target" at bounding box center [419, 210] width 597 height 55
click at [265, 207] on input "text" at bounding box center [297, 208] width 137 height 9
paste input "[URL][DOMAIN_NAME]"
click at [185, 207] on button "equals" at bounding box center [168, 208] width 94 height 17
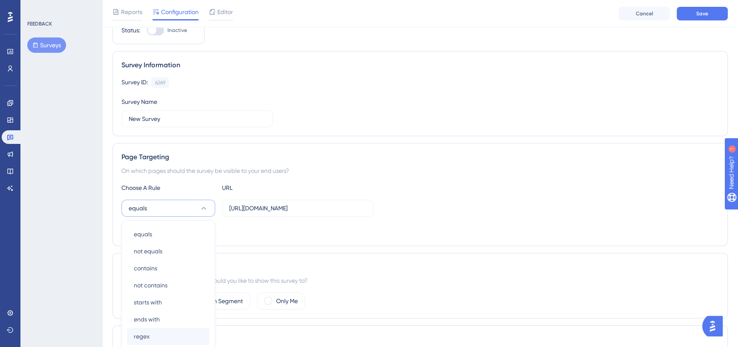
scroll to position [150, 0]
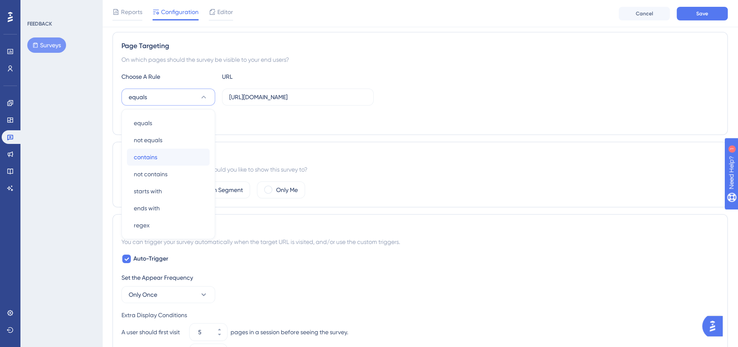
click at [159, 157] on div "contains contains" at bounding box center [168, 157] width 69 height 17
click at [419, 104] on div "contains [URL][DOMAIN_NAME]" at bounding box center [419, 97] width 597 height 17
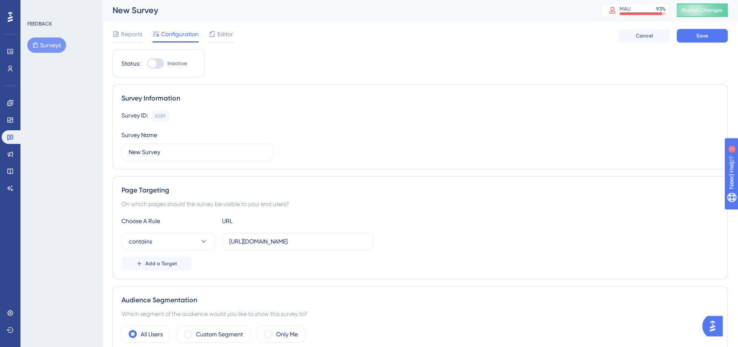
scroll to position [0, 0]
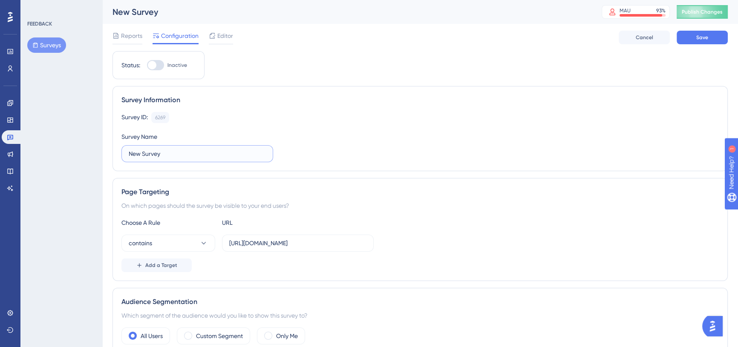
drag, startPoint x: 177, startPoint y: 150, endPoint x: 89, endPoint y: 150, distance: 88.6
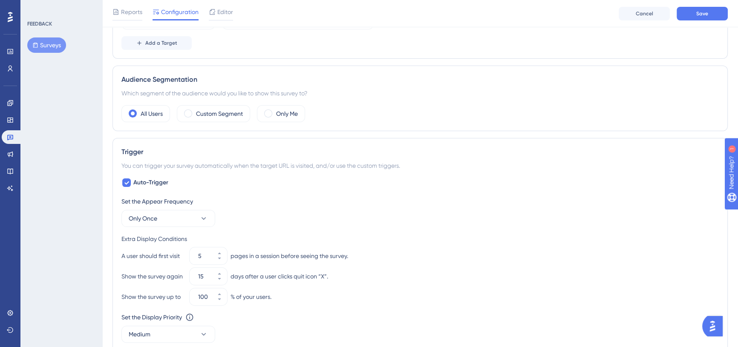
scroll to position [232, 0]
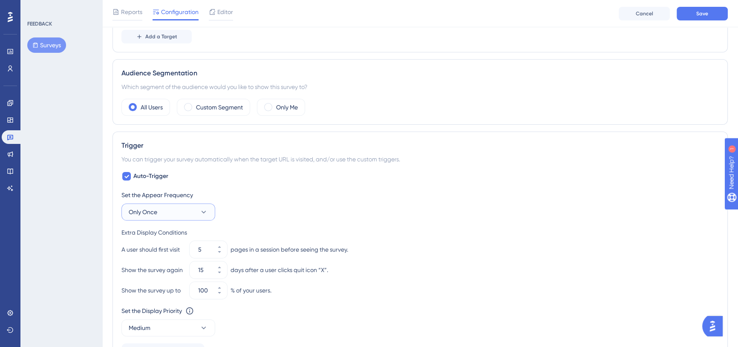
click at [186, 210] on button "Only Once" at bounding box center [168, 212] width 94 height 17
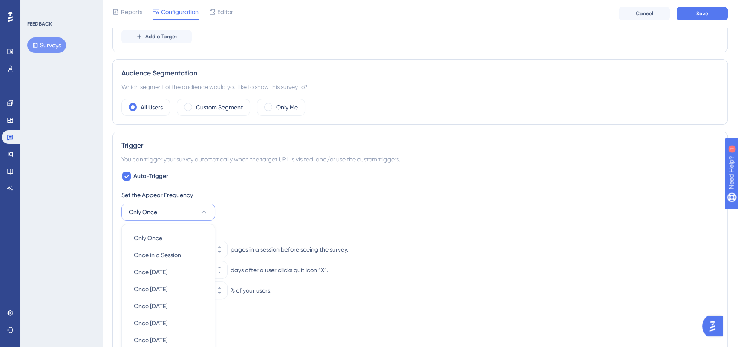
scroll to position [0, 0]
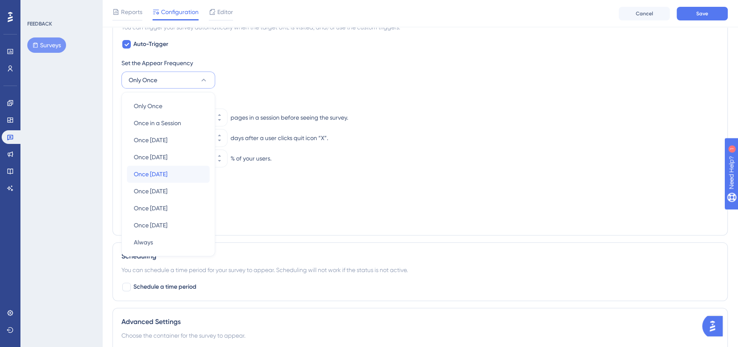
click at [179, 171] on div "Once [DATE] Once [DATE]" at bounding box center [168, 174] width 69 height 17
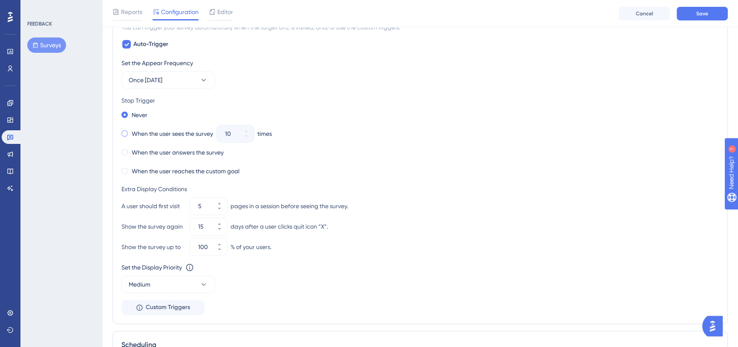
click at [172, 129] on label "When the user sees the survey" at bounding box center [172, 134] width 81 height 10
click at [245, 137] on icon at bounding box center [246, 136] width 5 height 5
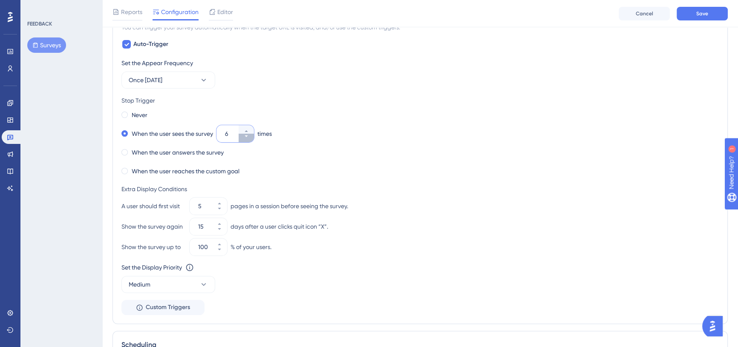
click at [245, 137] on icon at bounding box center [246, 136] width 5 height 5
click at [185, 81] on button "Once [DATE]" at bounding box center [168, 80] width 94 height 17
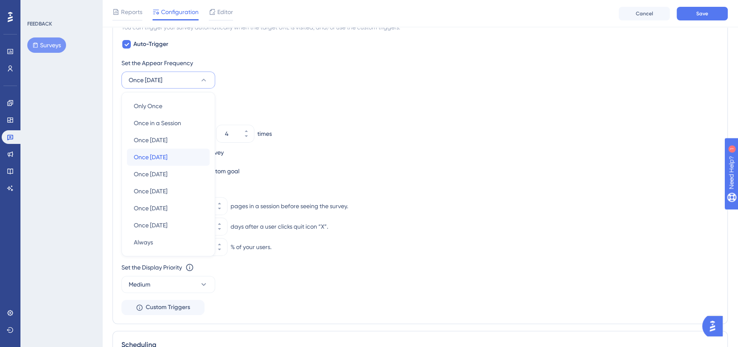
click at [182, 155] on div "Once [DATE] Once [DATE]" at bounding box center [168, 157] width 69 height 17
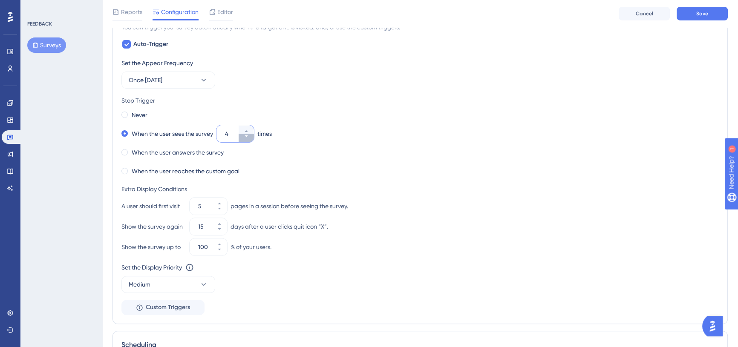
click at [245, 137] on icon at bounding box center [246, 136] width 5 height 5
click at [308, 142] on div "Never When the user sees the survey 2 times When the user answers the survey Wh…" at bounding box center [419, 143] width 597 height 68
click at [225, 209] on button "5" at bounding box center [219, 210] width 15 height 9
click at [225, 209] on button "4" at bounding box center [219, 210] width 15 height 9
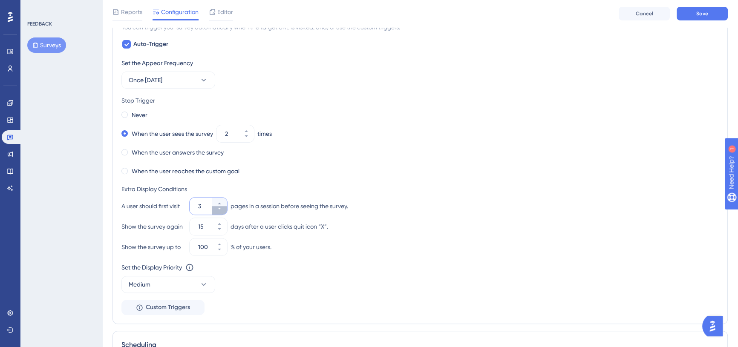
click at [225, 209] on button "3" at bounding box center [219, 210] width 15 height 9
click at [225, 209] on button "2" at bounding box center [219, 210] width 15 height 9
click at [225, 209] on button "1" at bounding box center [219, 210] width 15 height 9
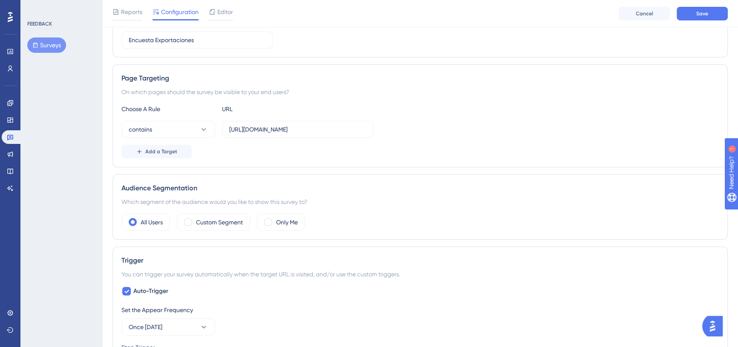
scroll to position [78, 0]
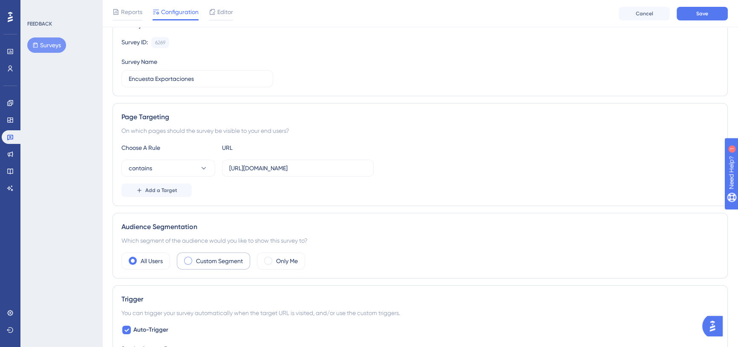
click at [199, 260] on label "Custom Segment" at bounding box center [219, 261] width 47 height 10
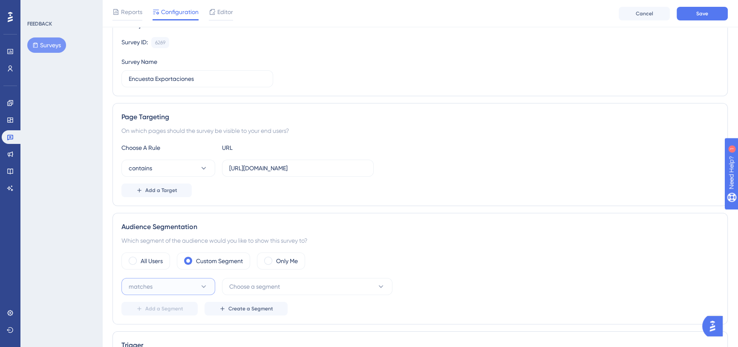
click at [194, 280] on button "matches" at bounding box center [168, 286] width 94 height 17
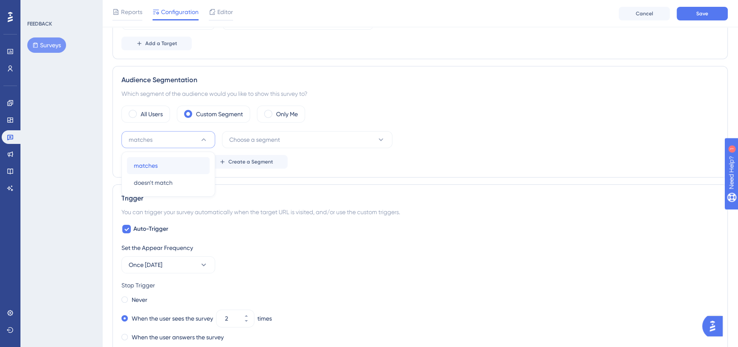
click at [172, 159] on div "matches matches" at bounding box center [168, 165] width 69 height 17
click at [264, 140] on span "Choose a segment" at bounding box center [254, 140] width 51 height 10
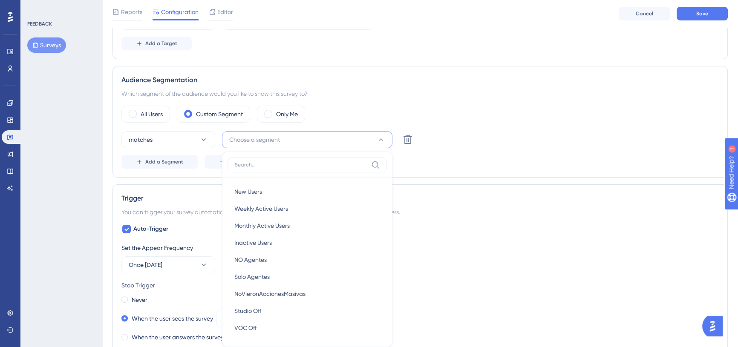
scroll to position [281, 0]
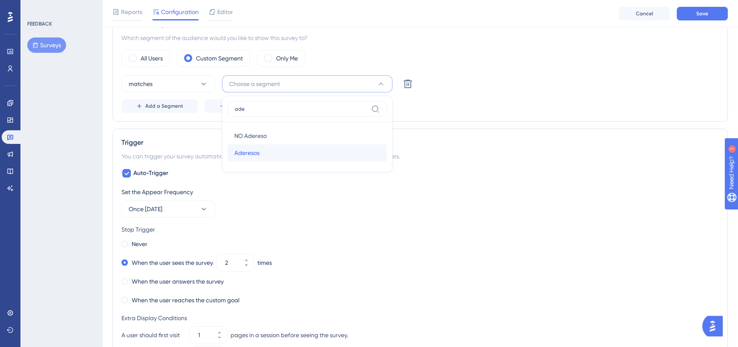
click at [280, 145] on div "Aderesos Aderesos" at bounding box center [307, 152] width 146 height 17
click at [428, 126] on div "Status: Inactive Survey Information Survey ID: 6269 Copy Survey Name Encuesta E…" at bounding box center [420, 192] width 615 height 839
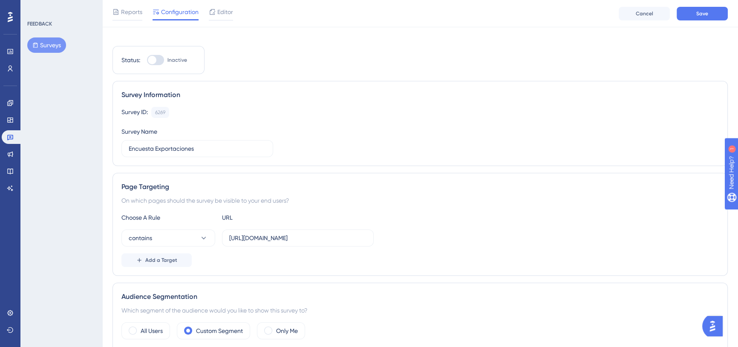
scroll to position [0, 0]
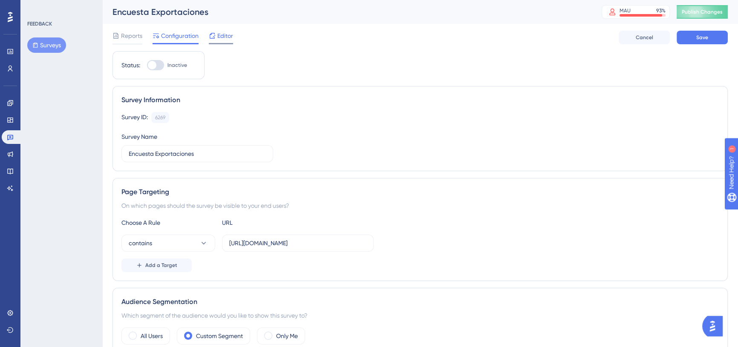
click at [225, 40] on span "Editor" at bounding box center [225, 36] width 16 height 10
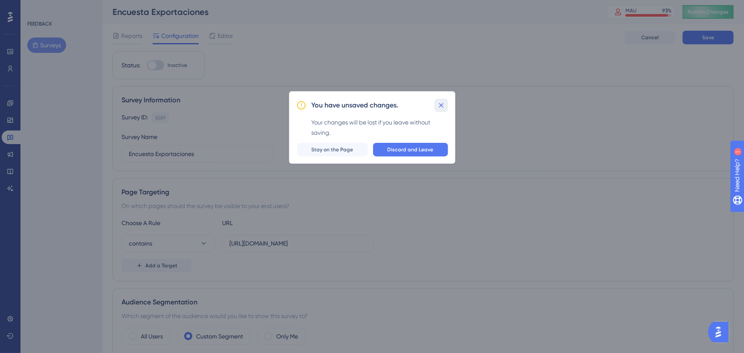
click at [439, 103] on icon at bounding box center [441, 105] width 9 height 9
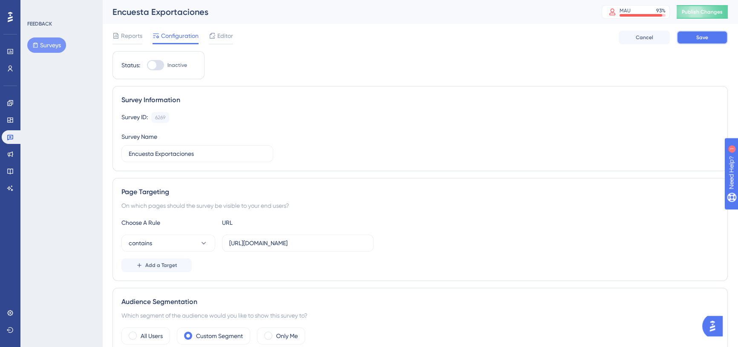
click at [703, 40] on span "Save" at bounding box center [702, 37] width 12 height 7
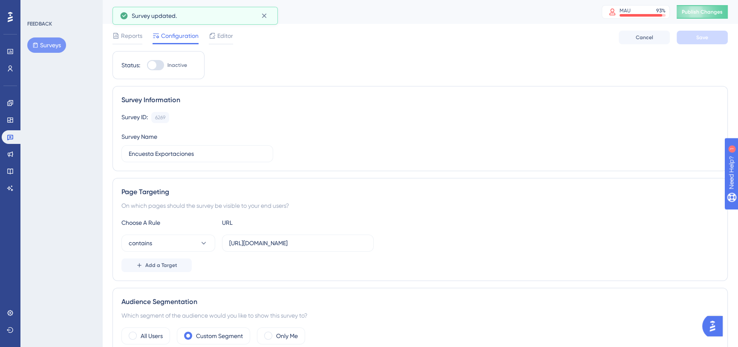
click at [156, 66] on div at bounding box center [152, 65] width 9 height 9
click at [147, 66] on input "Inactive" at bounding box center [147, 65] width 0 height 0
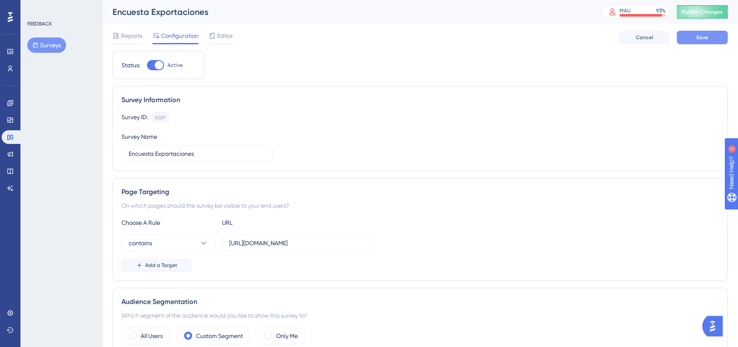
click at [690, 38] on button "Save" at bounding box center [702, 38] width 51 height 14
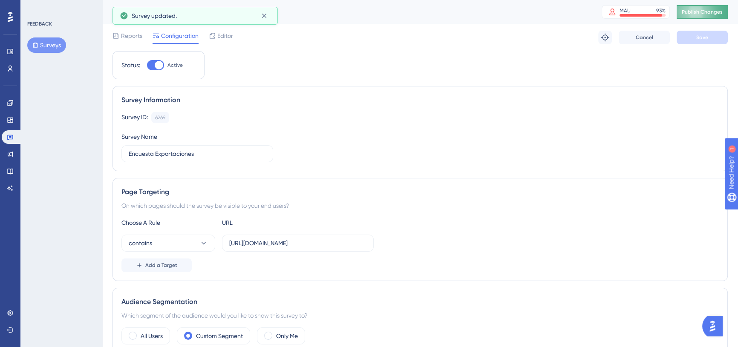
click at [715, 8] on button "Publish Changes" at bounding box center [702, 12] width 51 height 14
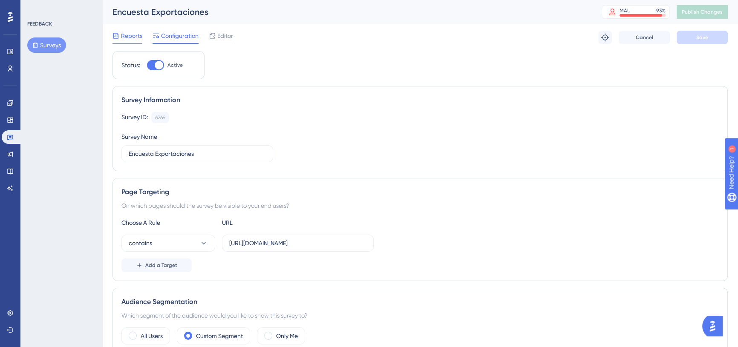
click at [136, 36] on span "Reports" at bounding box center [131, 36] width 21 height 10
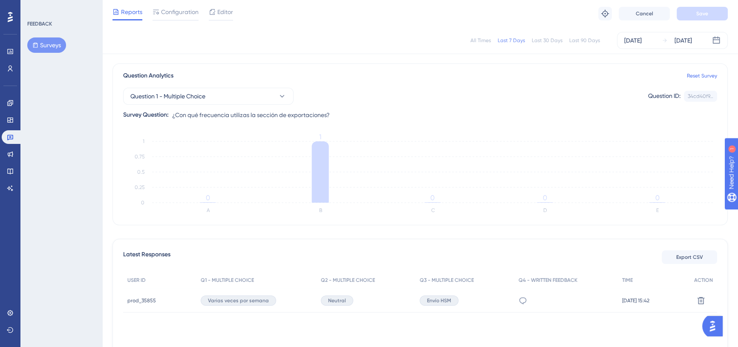
scroll to position [38, 0]
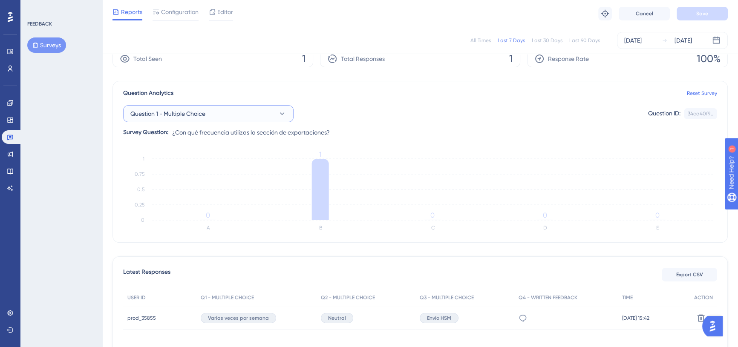
click at [219, 116] on button "Question 1 - Multiple Choice" at bounding box center [208, 113] width 170 height 17
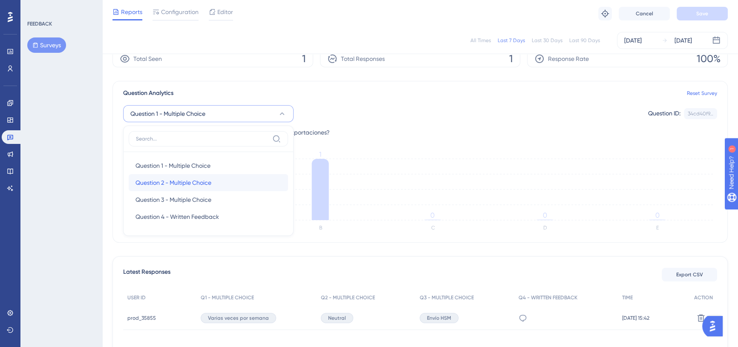
click at [193, 176] on div "Question 2 - Multiple Choice Question 2 - Multiple Choice" at bounding box center [209, 182] width 146 height 17
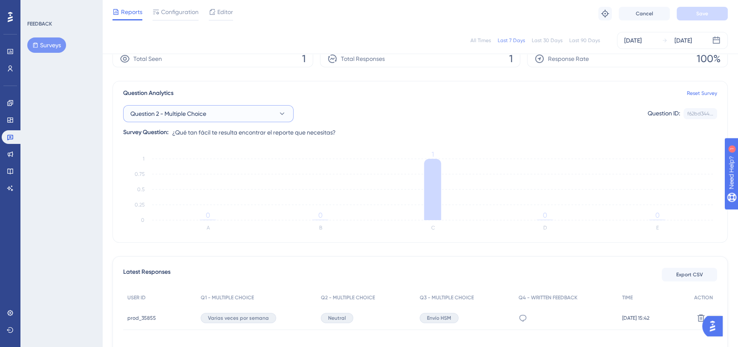
click at [212, 113] on button "Question 2 - Multiple Choice" at bounding box center [208, 113] width 170 height 17
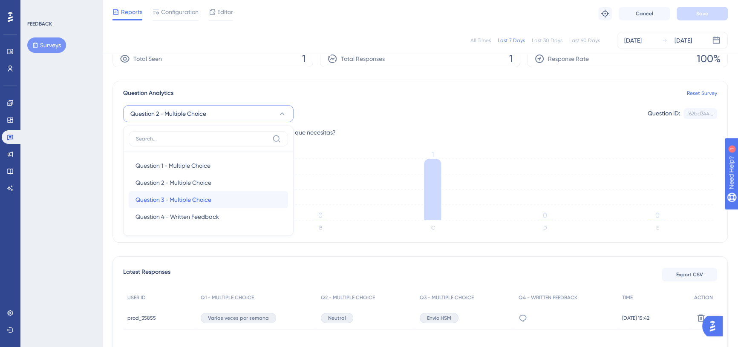
click at [199, 193] on div "Question 3 - Multiple Choice Question 3 - Multiple Choice" at bounding box center [209, 199] width 146 height 17
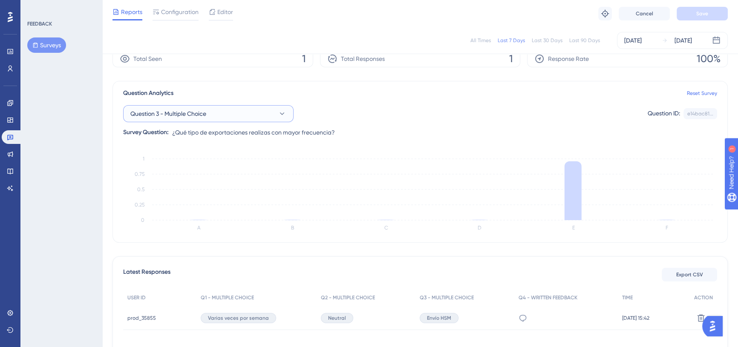
click at [221, 117] on button "Question 3 - Multiple Choice" at bounding box center [208, 113] width 170 height 17
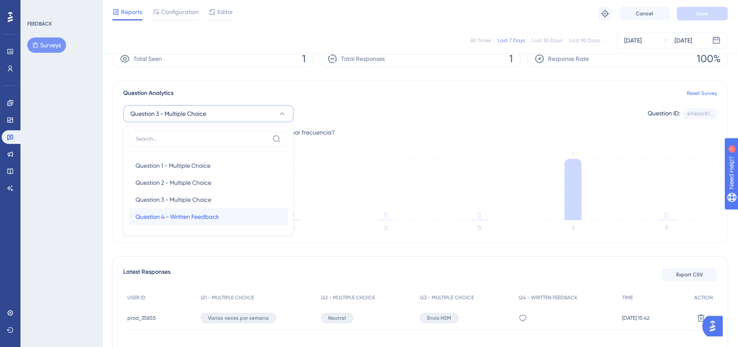
click at [204, 216] on span "Question 4 - Written Feedback" at bounding box center [178, 217] width 84 height 10
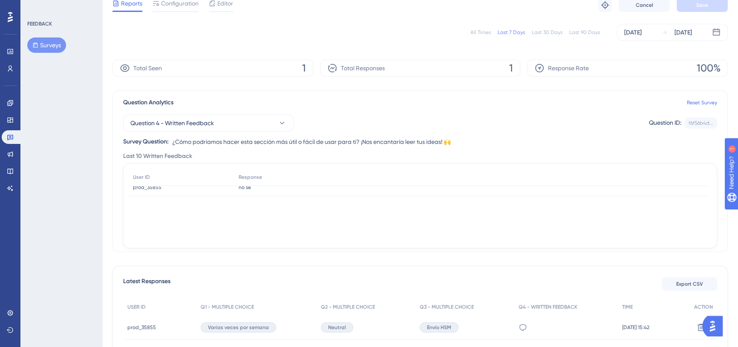
scroll to position [77, 0]
